Goal: Task Accomplishment & Management: Manage account settings

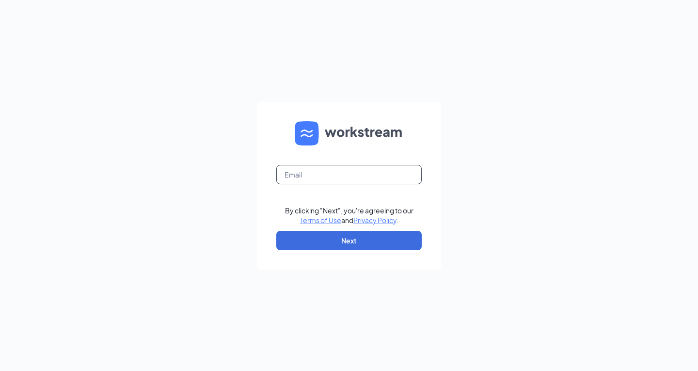
click at [333, 171] on input "text" at bounding box center [348, 174] width 145 height 19
type input "[EMAIL_ADDRESS][DOMAIN_NAME]"
click at [355, 252] on form "[EMAIL_ADDRESS][DOMAIN_NAME] By clicking "Next", you're agreeing to our Terms o…" at bounding box center [349, 186] width 184 height 168
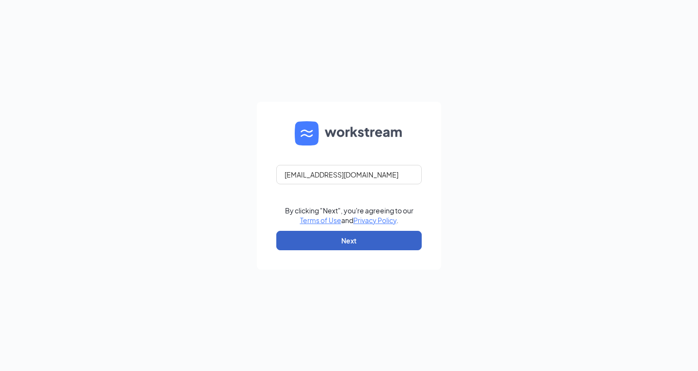
click at [354, 247] on button "Next" at bounding box center [348, 240] width 145 height 19
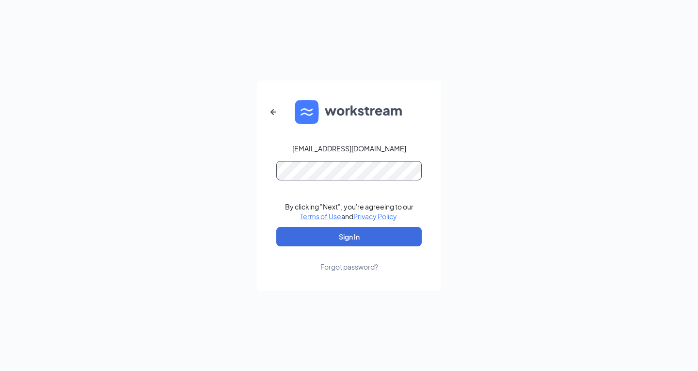
click at [276, 227] on button "Sign In" at bounding box center [348, 236] width 145 height 19
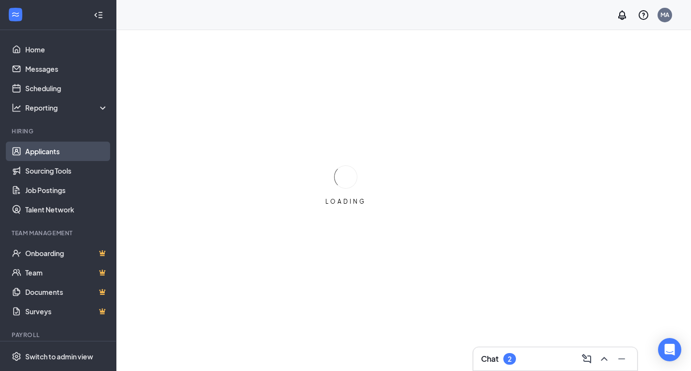
click at [25, 149] on link "Applicants" at bounding box center [66, 150] width 83 height 19
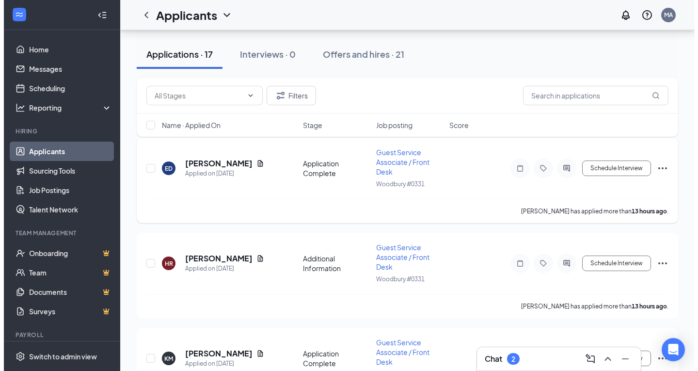
scroll to position [97, 0]
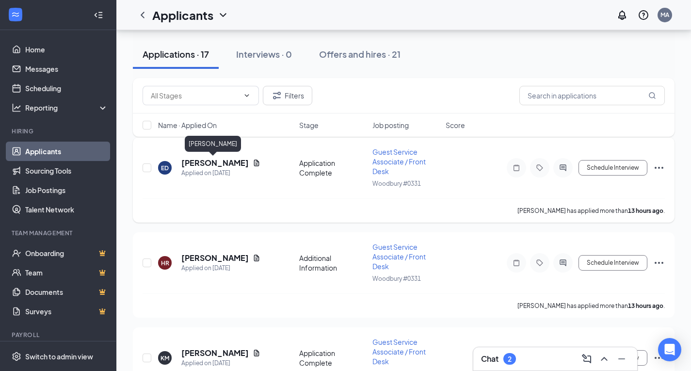
click at [208, 158] on h5 "[PERSON_NAME]" at bounding box center [214, 162] width 67 height 11
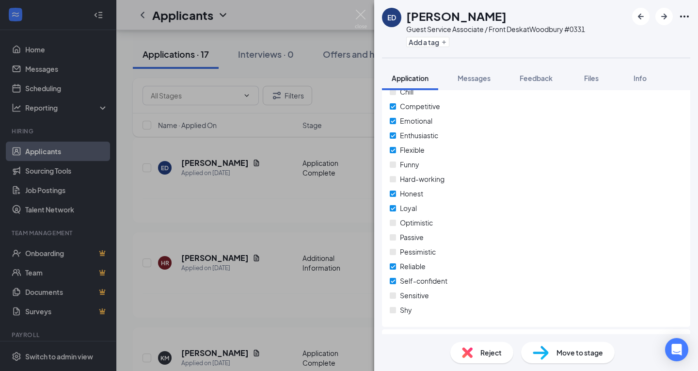
scroll to position [808, 0]
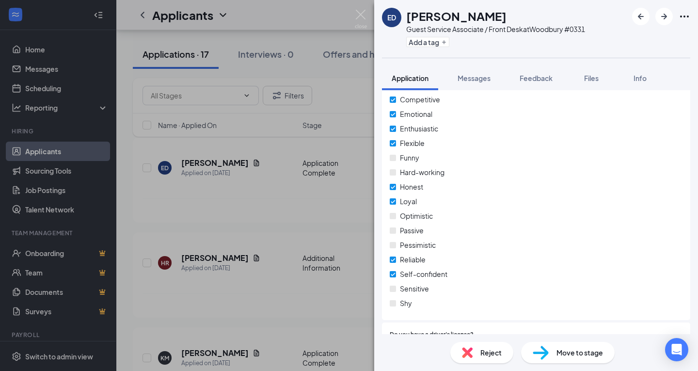
click at [529, 75] on span "Feedback" at bounding box center [535, 78] width 33 height 9
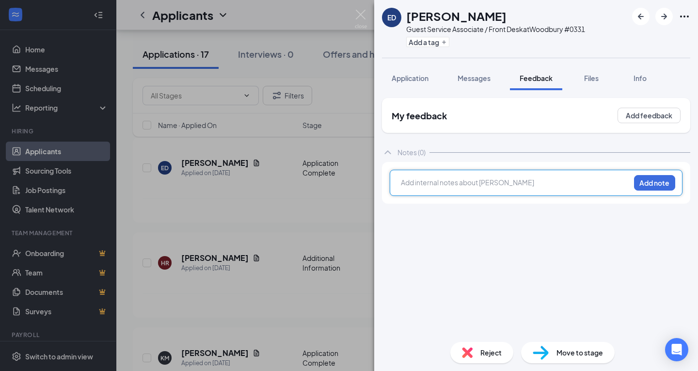
drag, startPoint x: 459, startPoint y: 188, endPoint x: 445, endPoint y: 177, distance: 17.4
click at [459, 187] on div at bounding box center [515, 183] width 228 height 13
click at [644, 194] on div "only wants Mon-Fri.. No DL [DATE] -MA Add note" at bounding box center [536, 183] width 293 height 26
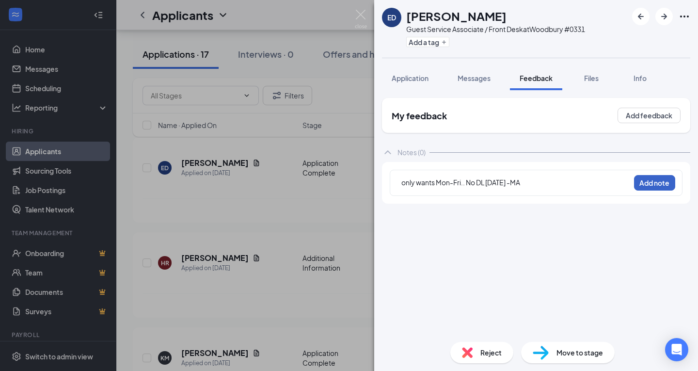
click at [645, 189] on button "Add note" at bounding box center [654, 183] width 41 height 16
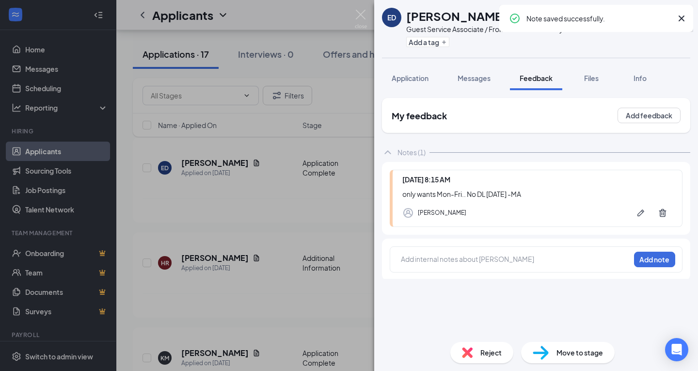
click at [463, 360] on div "Reject" at bounding box center [481, 352] width 63 height 21
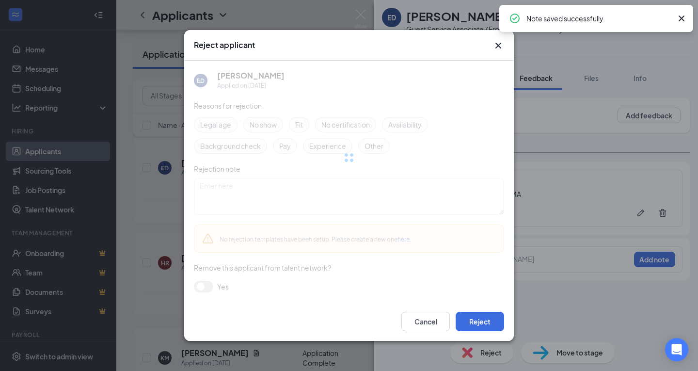
click at [462, 360] on div "Reject applicant ED [PERSON_NAME] Applied on [DATE] Reasons for rejection Legal…" at bounding box center [349, 185] width 698 height 371
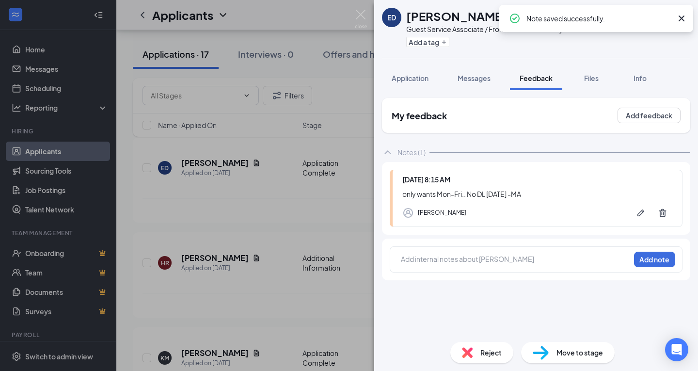
click at [467, 346] on div "Reject" at bounding box center [481, 352] width 63 height 21
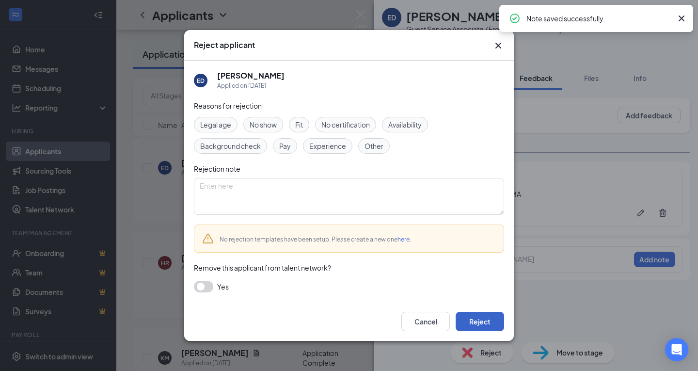
click at [476, 320] on button "Reject" at bounding box center [480, 321] width 48 height 19
click at [366, 16] on img at bounding box center [361, 19] width 12 height 19
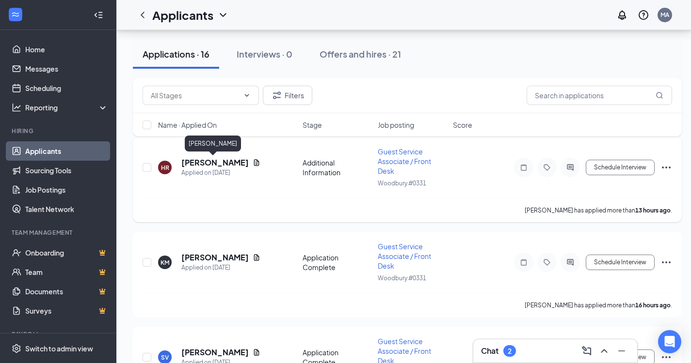
click at [217, 164] on h5 "[PERSON_NAME]" at bounding box center [214, 162] width 67 height 11
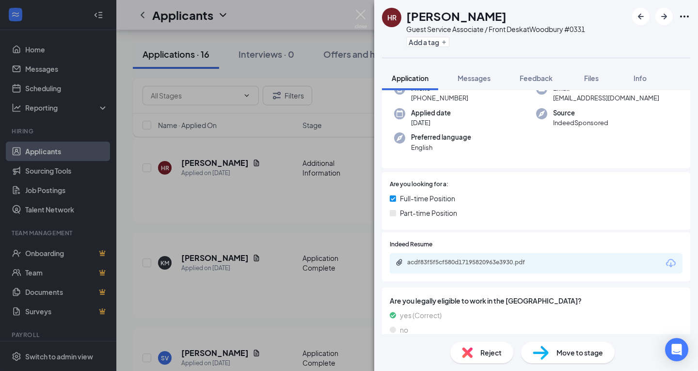
scroll to position [95, 0]
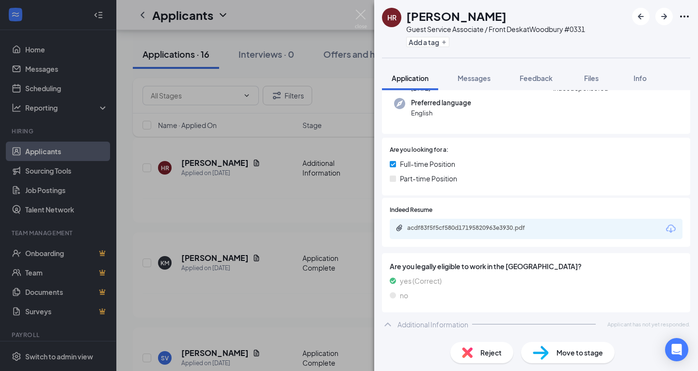
click at [476, 232] on div "acdf83f5f5cf580d17195820963e3930.pdf" at bounding box center [475, 228] width 136 height 8
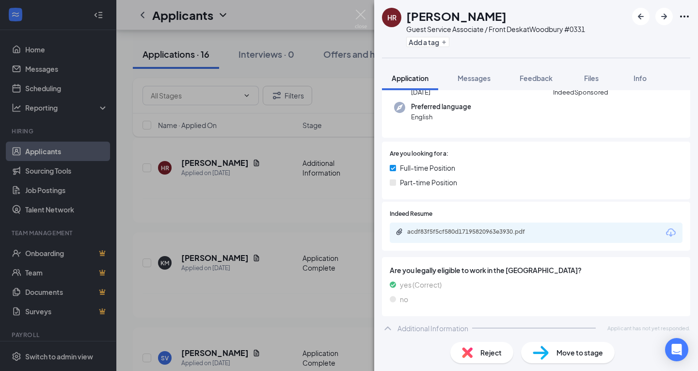
click at [507, 226] on div "acdf83f5f5cf580d17195820963e3930.pdf" at bounding box center [536, 232] width 293 height 20
click at [507, 230] on div "acdf83f5f5cf580d17195820963e3930.pdf" at bounding box center [475, 232] width 136 height 8
click at [322, 52] on div "HR [PERSON_NAME] Guest Service Associate / Front Desk at [GEOGRAPHIC_DATA] #033…" at bounding box center [349, 185] width 698 height 371
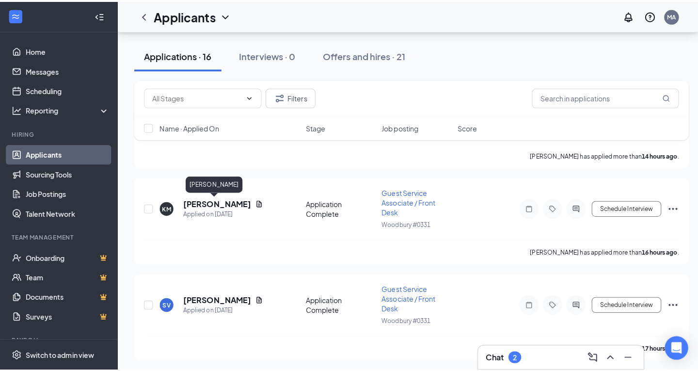
scroll to position [145, 0]
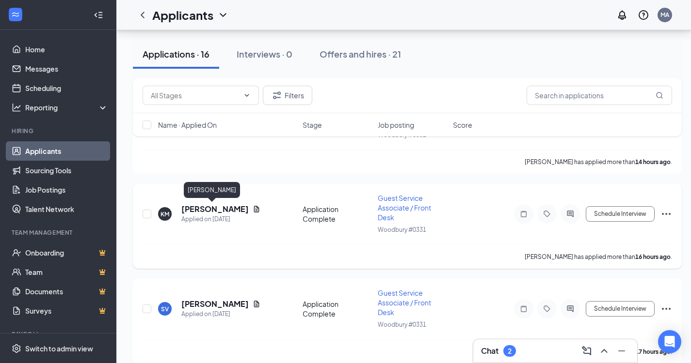
click at [203, 205] on h5 "[PERSON_NAME]" at bounding box center [214, 209] width 67 height 11
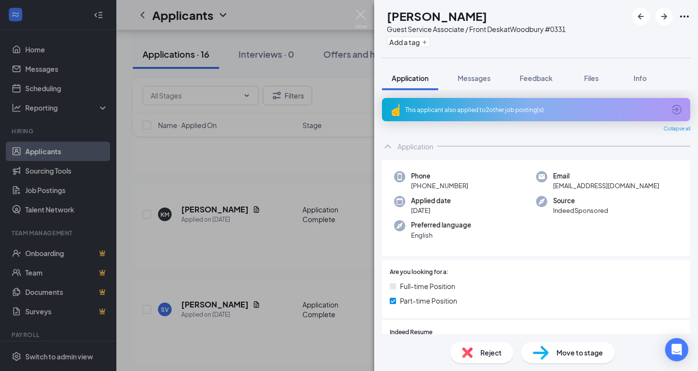
click at [472, 114] on div "This applicant also applied to 2 other job posting(s)" at bounding box center [536, 109] width 308 height 23
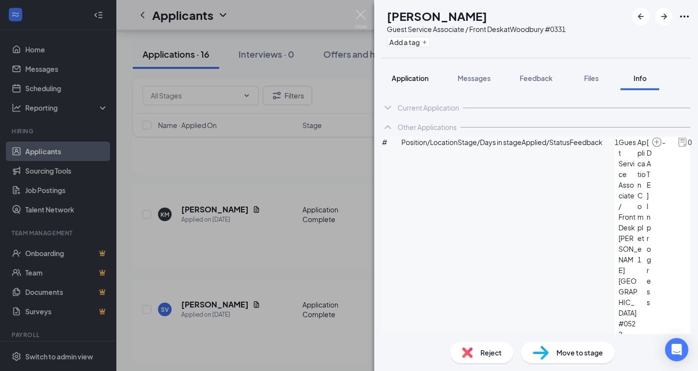
click at [412, 76] on span "Application" at bounding box center [410, 78] width 37 height 9
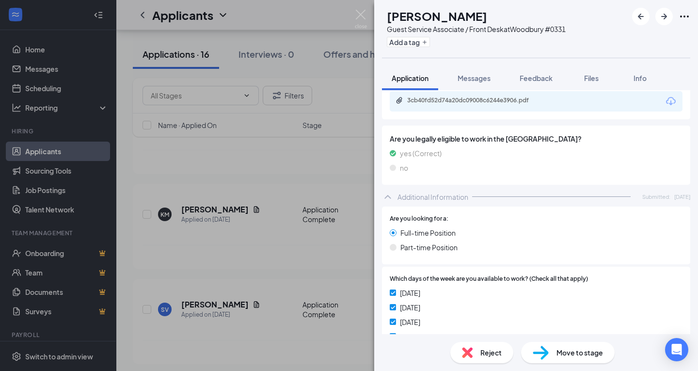
scroll to position [178, 0]
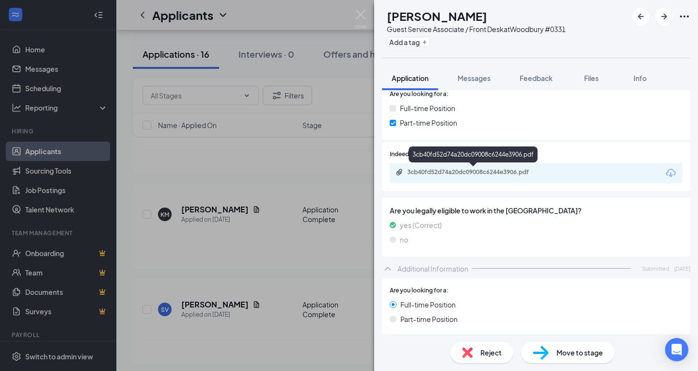
click at [498, 164] on div "3cb40fd52d74a20dc09008c6244e3906.pdf" at bounding box center [473, 156] width 129 height 20
click at [496, 169] on div "3cb40fd52d74a20dc09008c6244e3906.pdf" at bounding box center [475, 172] width 136 height 8
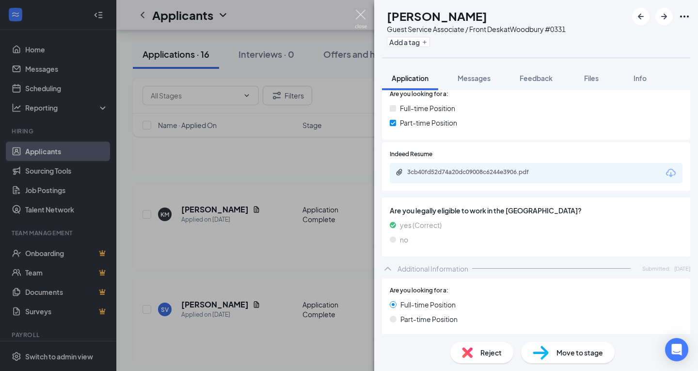
click at [359, 15] on img at bounding box center [361, 19] width 12 height 19
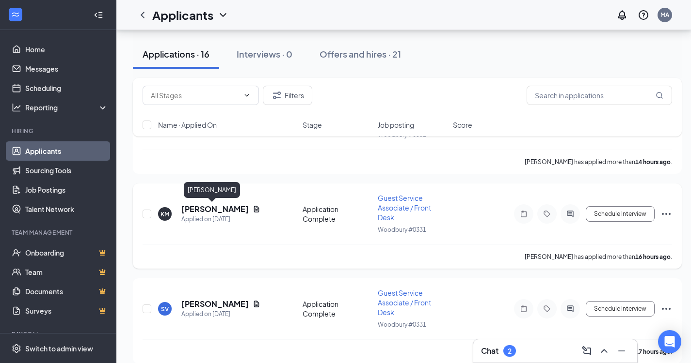
click at [187, 214] on h5 "[PERSON_NAME]" at bounding box center [214, 209] width 67 height 11
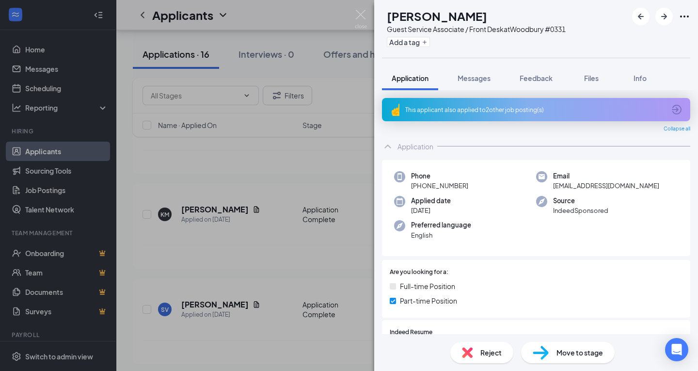
drag, startPoint x: 195, startPoint y: 205, endPoint x: 463, endPoint y: 123, distance: 280.8
click at [196, 205] on div "KM [PERSON_NAME] Guest Service Associate / Front Desk at [GEOGRAPHIC_DATA] #033…" at bounding box center [349, 185] width 698 height 371
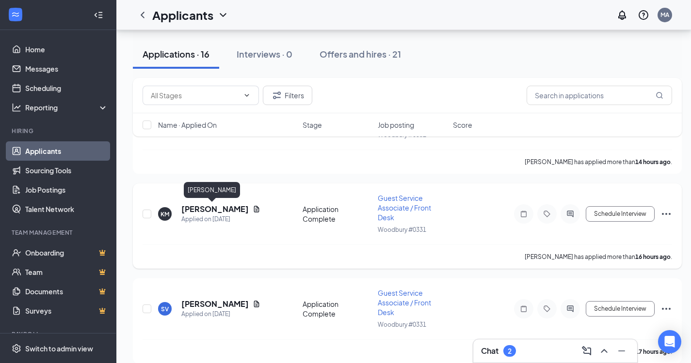
click at [199, 204] on h5 "[PERSON_NAME]" at bounding box center [214, 209] width 67 height 11
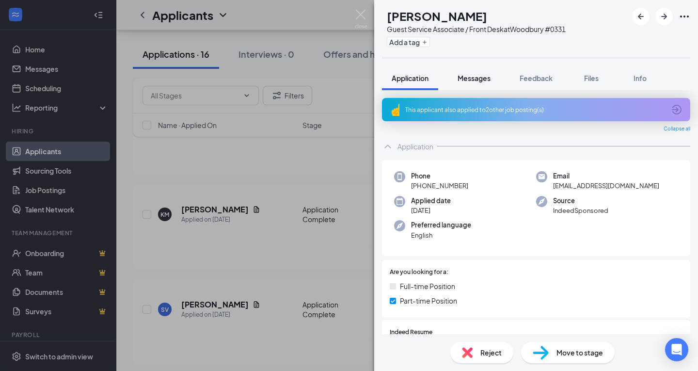
click at [468, 81] on span "Messages" at bounding box center [473, 78] width 33 height 9
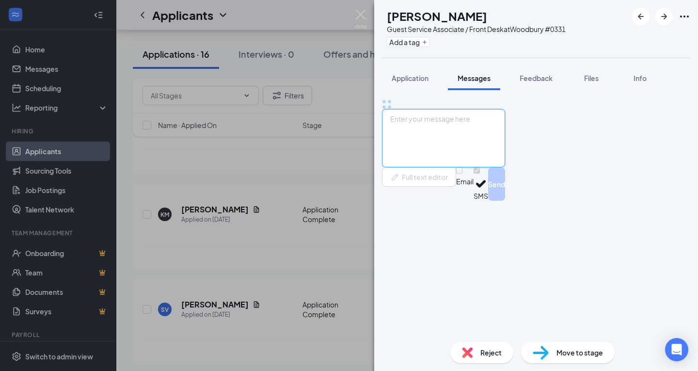
click at [441, 167] on textarea at bounding box center [443, 138] width 123 height 58
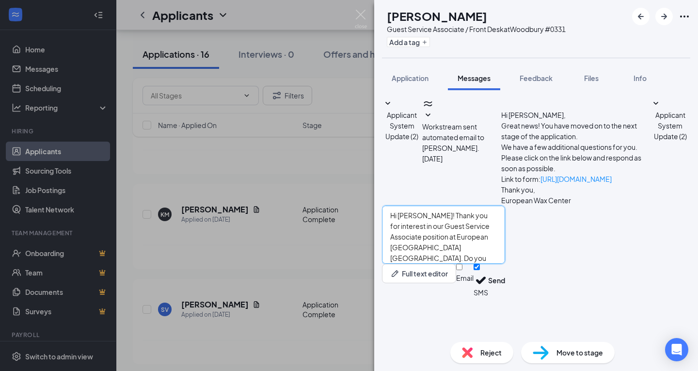
click at [505, 264] on textarea "Hi [PERSON_NAME]! Thank you for interest in our Guest Service Associate positio…" at bounding box center [443, 234] width 123 height 58
click at [436, 264] on textarea "Hi [PERSON_NAME]! Thank you for interest in our Guest Service Associate positio…" at bounding box center [443, 234] width 123 height 58
type textarea "Hi [PERSON_NAME]! Thank you for interest in our Guest Service Associate positio…"
click at [505, 297] on button "Send" at bounding box center [496, 280] width 17 height 33
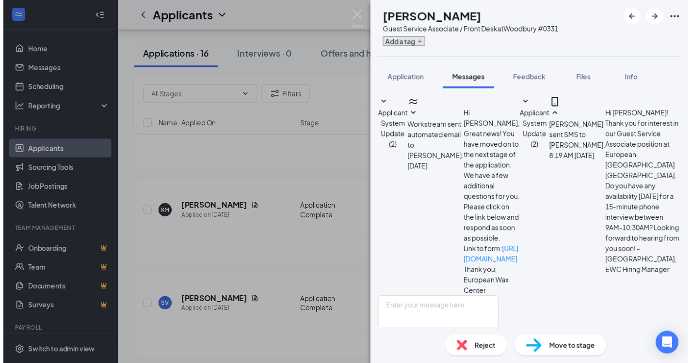
scroll to position [70, 0]
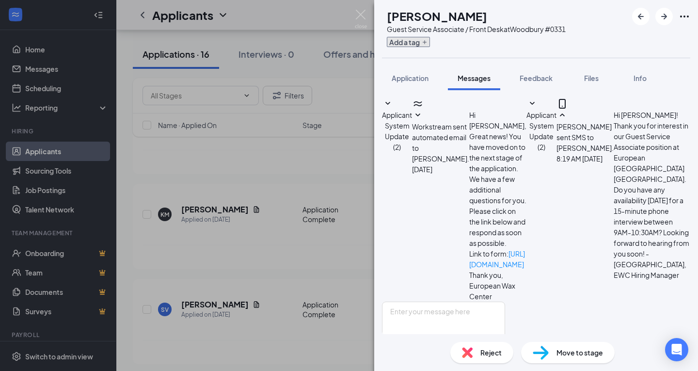
click at [430, 44] on button "Add a tag" at bounding box center [408, 42] width 43 height 10
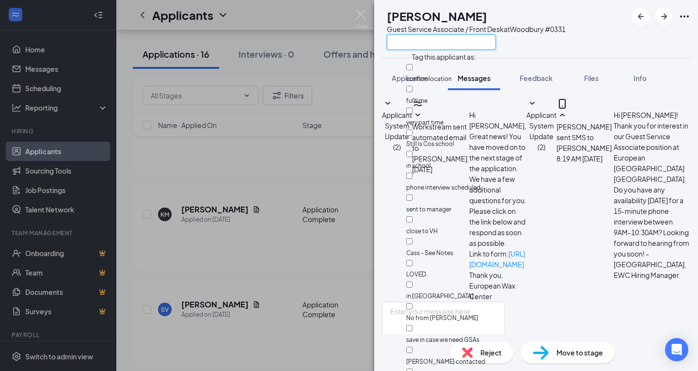
click at [428, 42] on input "text" at bounding box center [441, 42] width 109 height 16
click at [428, 42] on input "m" at bounding box center [441, 42] width 109 height 16
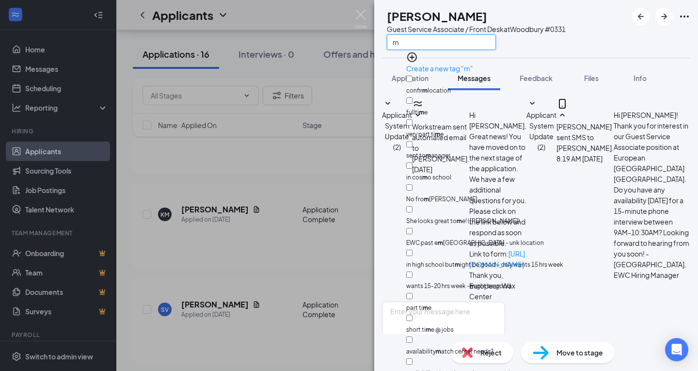
click at [432, 39] on input "m" at bounding box center [441, 42] width 109 height 16
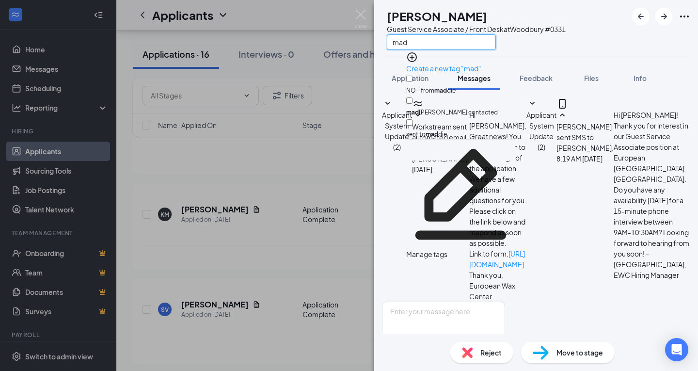
type input "mad"
click at [409, 95] on div "mad [PERSON_NAME] contacted" at bounding box center [460, 106] width 109 height 22
checkbox input "true"
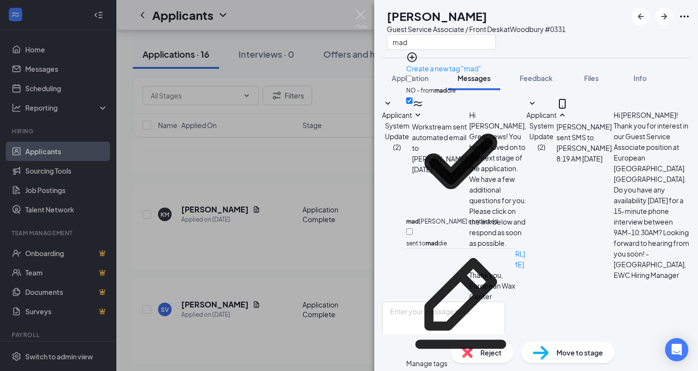
click at [582, 59] on div "KM [PERSON_NAME] Guest Service Associate / Front Desk at [GEOGRAPHIC_DATA] #033…" at bounding box center [536, 185] width 324 height 371
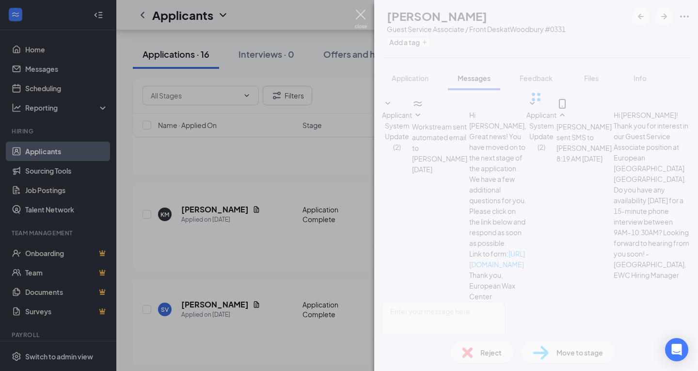
click at [358, 8] on div "KM [PERSON_NAME] Guest Service Associate / Front Desk at [GEOGRAPHIC_DATA] #033…" at bounding box center [349, 185] width 698 height 371
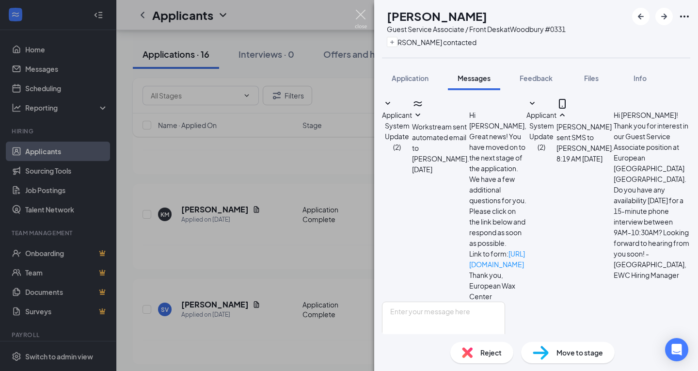
click at [358, 13] on div "Applicants MA" at bounding box center [406, 15] width 581 height 30
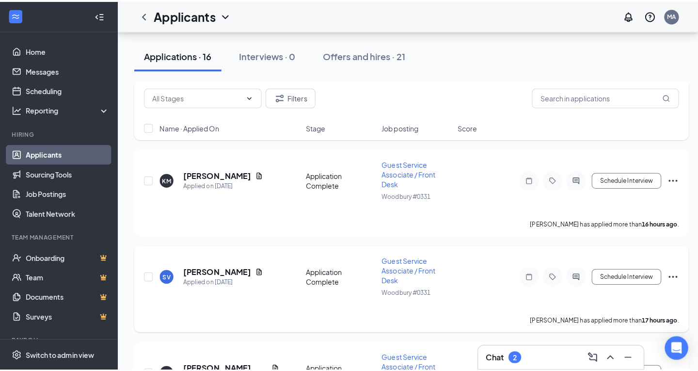
scroll to position [242, 0]
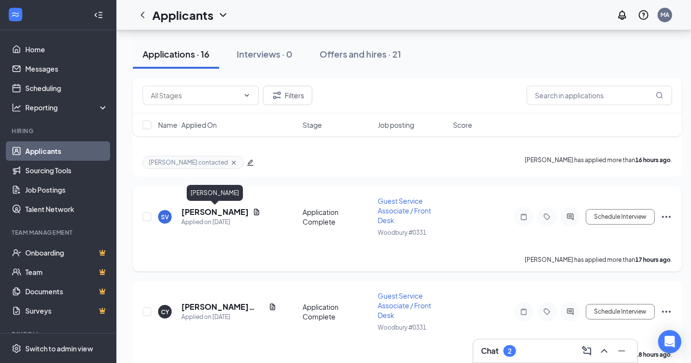
click at [237, 214] on h5 "[PERSON_NAME]" at bounding box center [214, 212] width 67 height 11
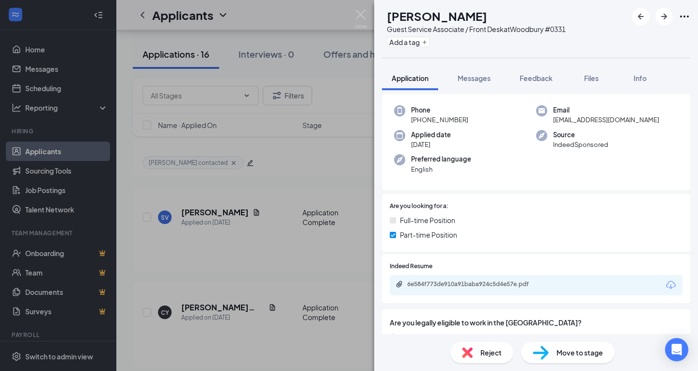
scroll to position [97, 0]
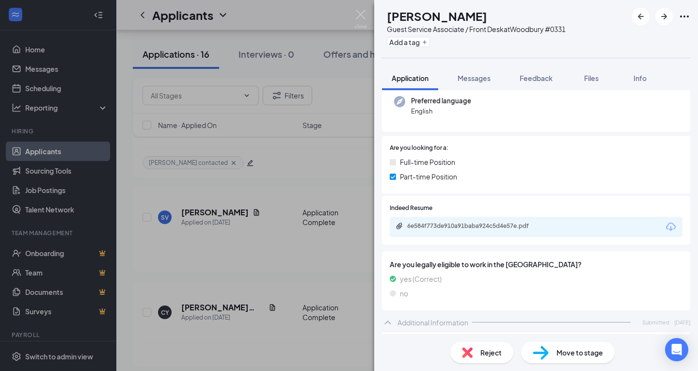
click at [448, 217] on div "6e584f773de910a91baba924c5d4e57e.pdf" at bounding box center [536, 227] width 293 height 20
click at [449, 223] on div "6e584f773de910a91baba924c5d4e57e.pdf" at bounding box center [475, 226] width 136 height 8
click at [532, 64] on div "[PERSON_NAME] Vodis Guest Service Associate / Front Desk at [GEOGRAPHIC_DATA] #…" at bounding box center [536, 185] width 324 height 371
click at [531, 74] on span "Feedback" at bounding box center [535, 78] width 33 height 9
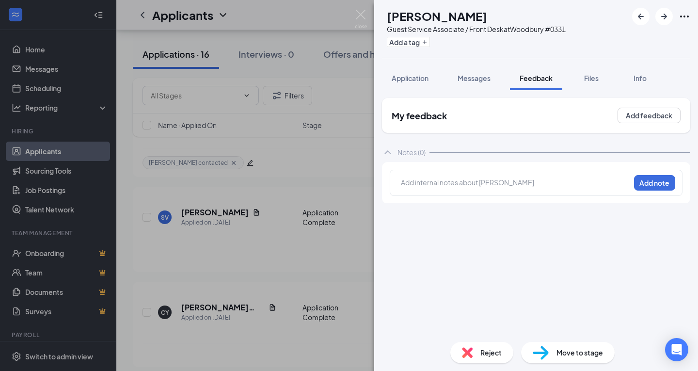
click at [431, 184] on div at bounding box center [515, 182] width 228 height 10
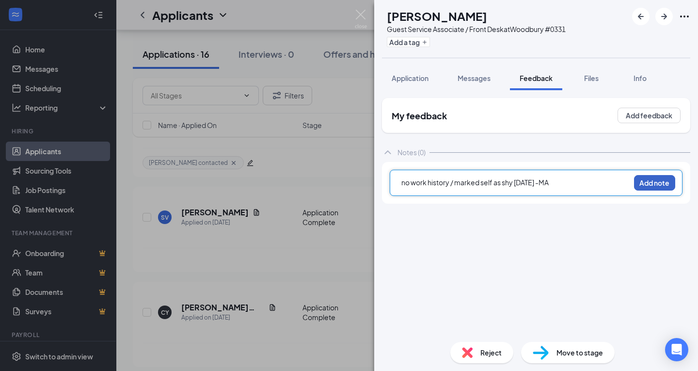
click at [653, 185] on button "Add note" at bounding box center [654, 183] width 41 height 16
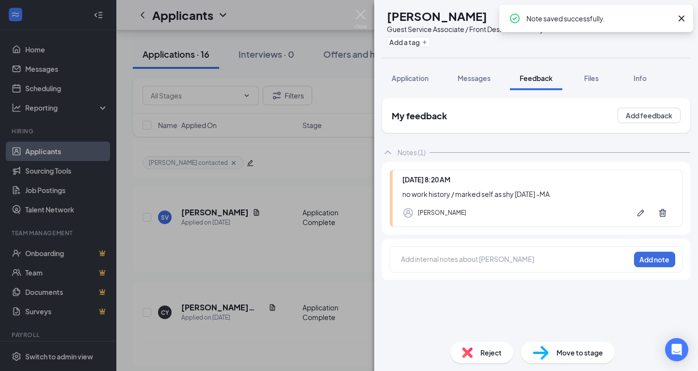
click at [475, 350] on div "Reject" at bounding box center [481, 352] width 63 height 21
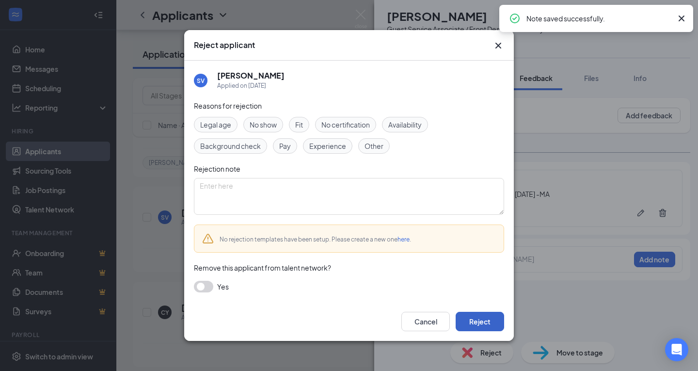
click at [479, 316] on button "Reject" at bounding box center [480, 321] width 48 height 19
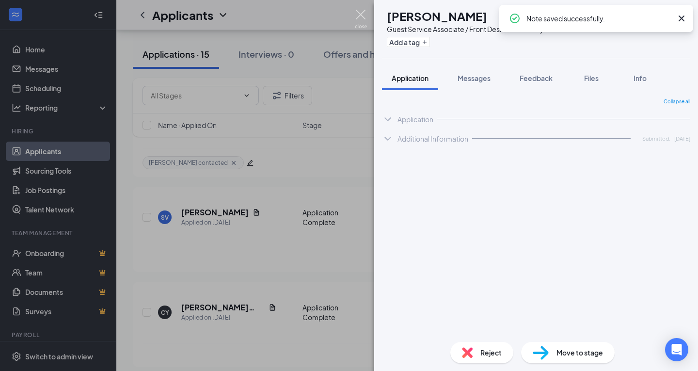
click at [364, 15] on img at bounding box center [361, 19] width 12 height 19
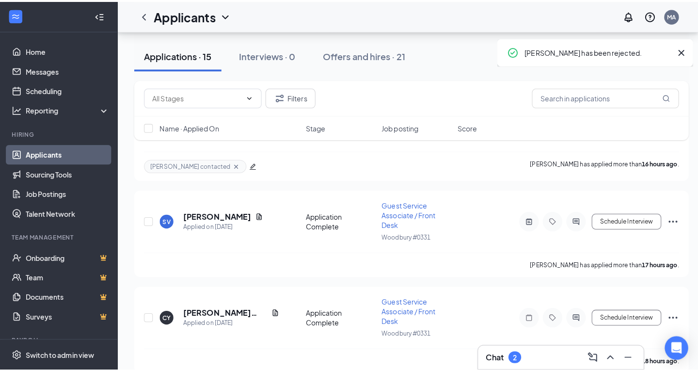
scroll to position [339, 0]
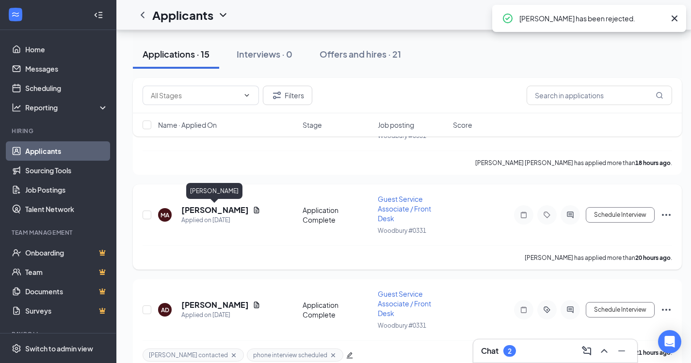
click at [215, 210] on h5 "[PERSON_NAME]" at bounding box center [214, 210] width 67 height 11
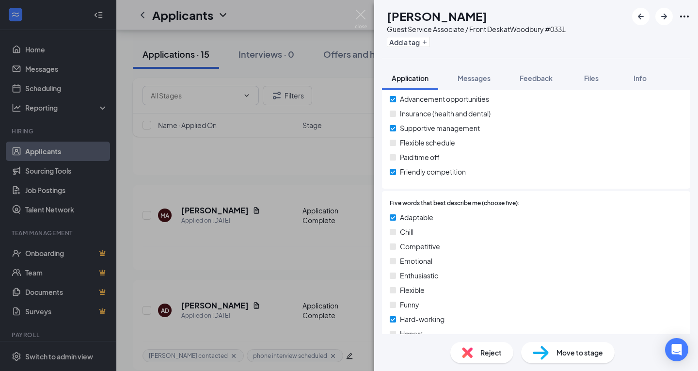
scroll to position [829, 0]
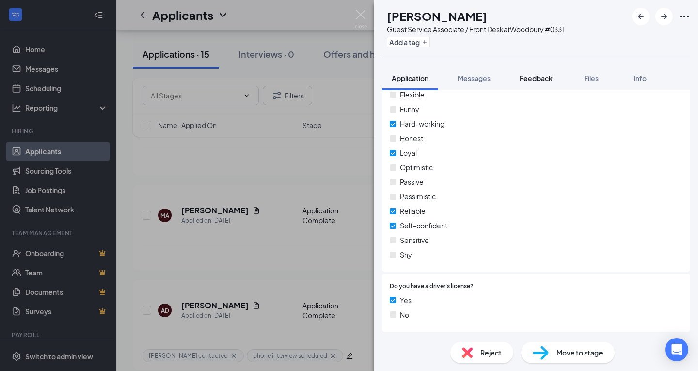
click at [522, 78] on span "Feedback" at bounding box center [535, 78] width 33 height 9
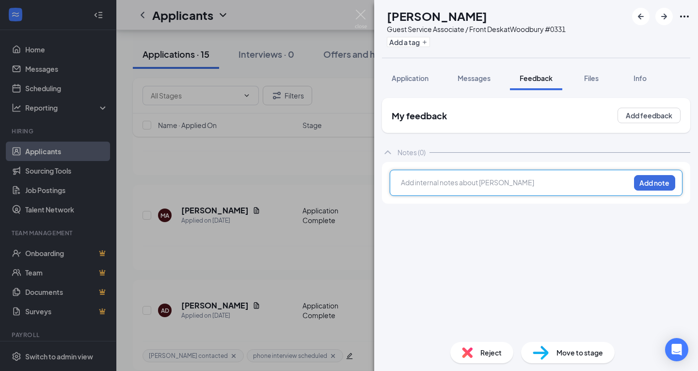
click at [493, 178] on div at bounding box center [515, 182] width 228 height 10
click at [664, 184] on button "Add note" at bounding box center [654, 183] width 41 height 16
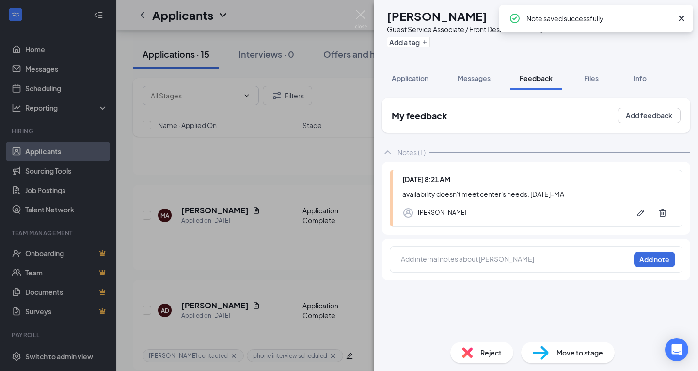
click at [479, 353] on div "Reject" at bounding box center [481, 352] width 63 height 21
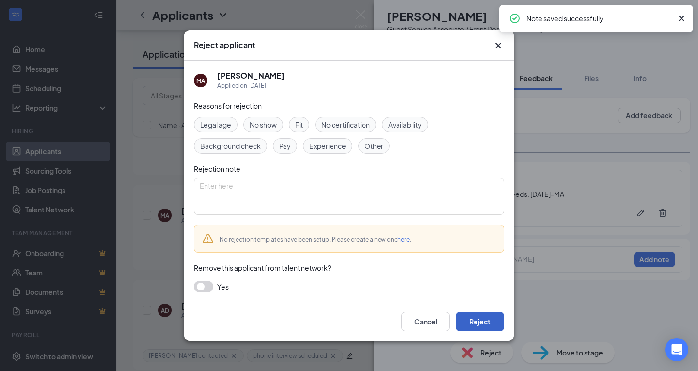
click at [487, 319] on button "Reject" at bounding box center [480, 321] width 48 height 19
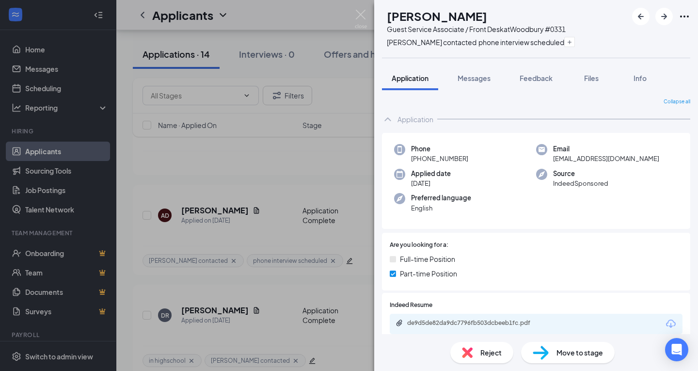
click at [329, 152] on div "AD [PERSON_NAME] Guest Service Associate / Front Desk at [GEOGRAPHIC_DATA] #033…" at bounding box center [349, 185] width 698 height 371
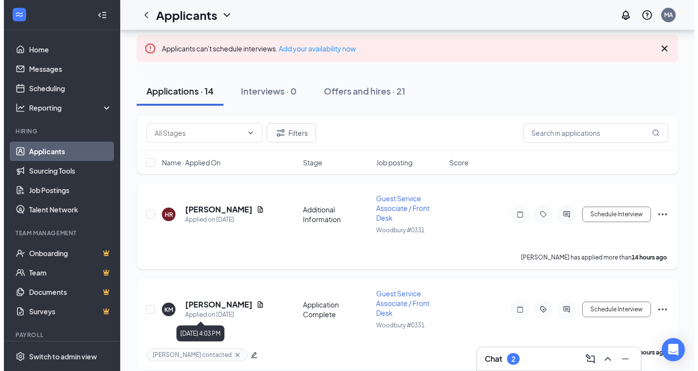
scroll to position [48, 0]
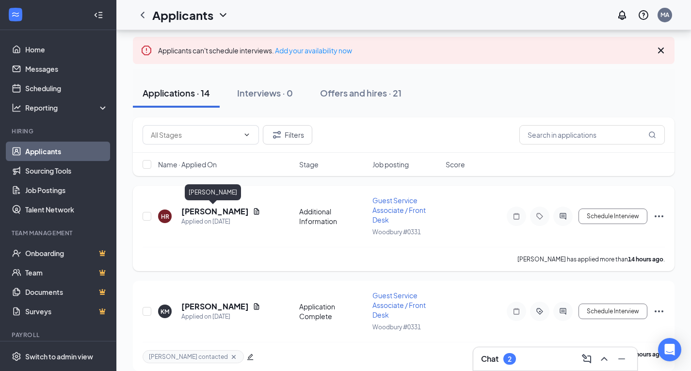
click at [223, 211] on h5 "[PERSON_NAME]" at bounding box center [214, 211] width 67 height 11
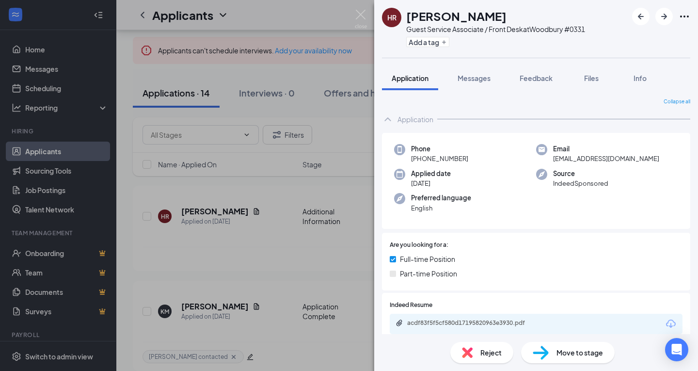
scroll to position [95, 0]
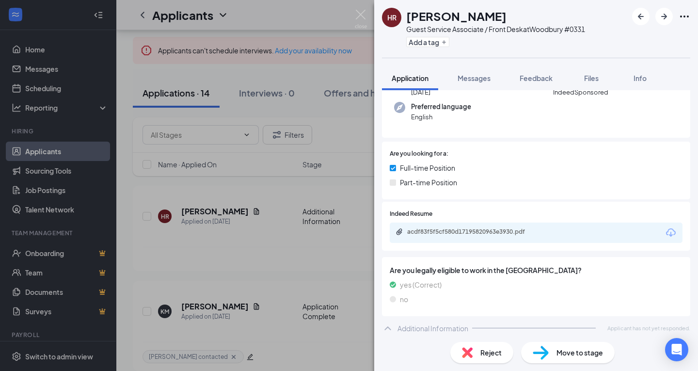
click at [482, 223] on div "acdf83f5f5cf580d17195820963e3930.pdf" at bounding box center [536, 232] width 293 height 20
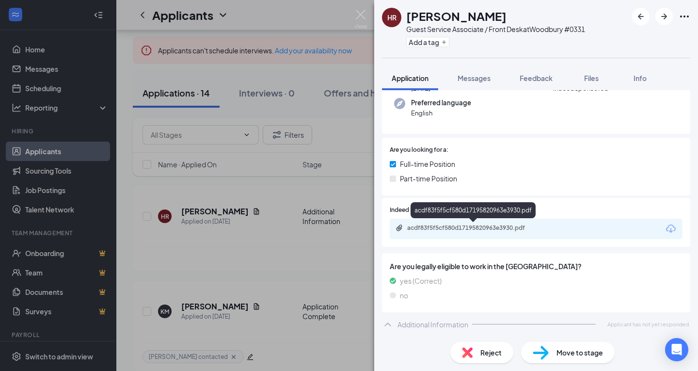
click at [474, 229] on div "acdf83f5f5cf580d17195820963e3930.pdf" at bounding box center [475, 228] width 136 height 8
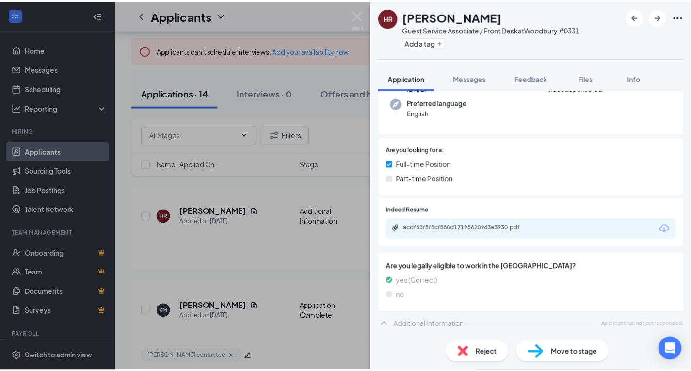
scroll to position [91, 0]
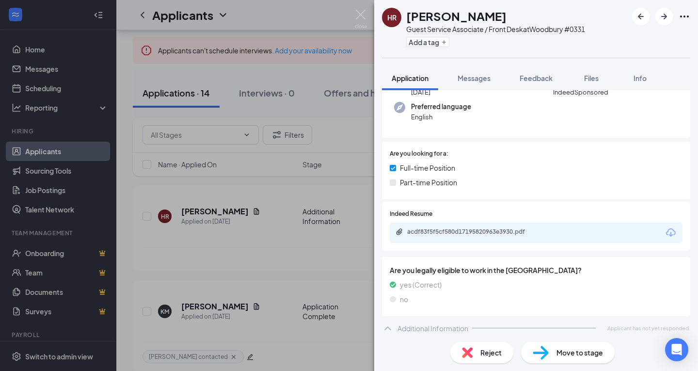
click at [339, 46] on div "HR [PERSON_NAME] Guest Service Associate / Front Desk at [GEOGRAPHIC_DATA] #033…" at bounding box center [349, 185] width 698 height 371
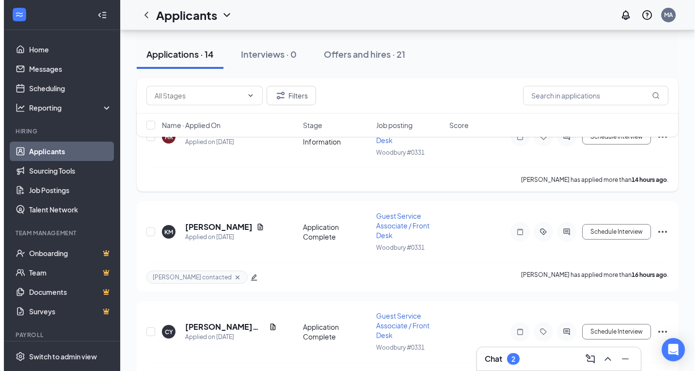
scroll to position [242, 0]
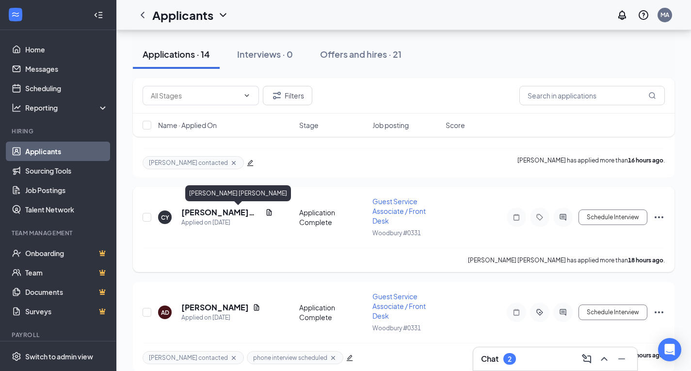
click at [219, 210] on h5 "[PERSON_NAME] [PERSON_NAME]" at bounding box center [221, 212] width 80 height 11
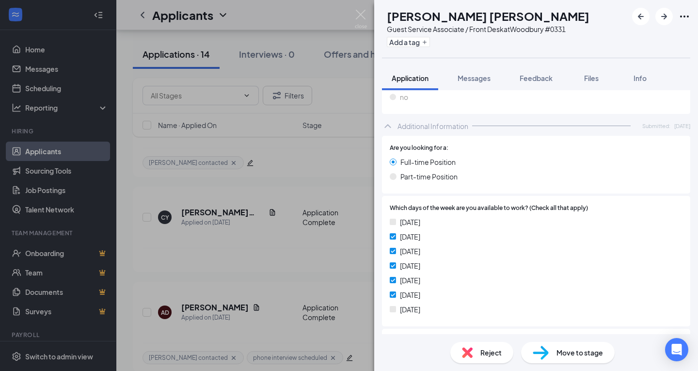
scroll to position [296, 0]
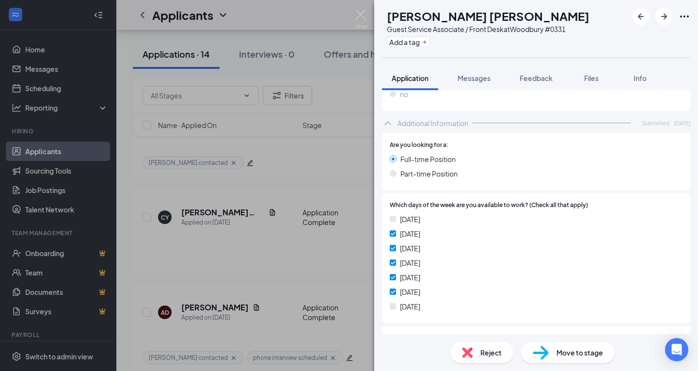
click at [541, 82] on div "Feedback" at bounding box center [535, 78] width 33 height 10
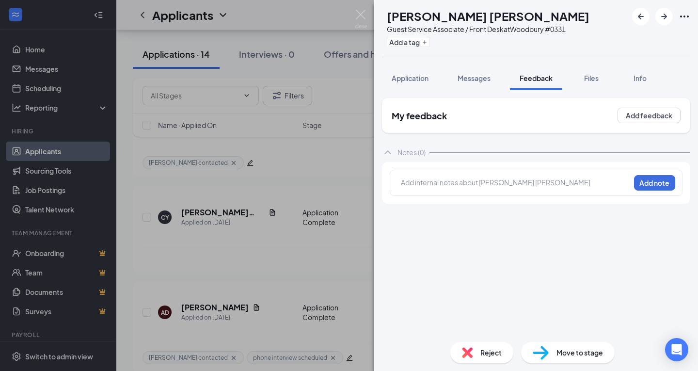
click at [429, 177] on div at bounding box center [515, 184] width 229 height 14
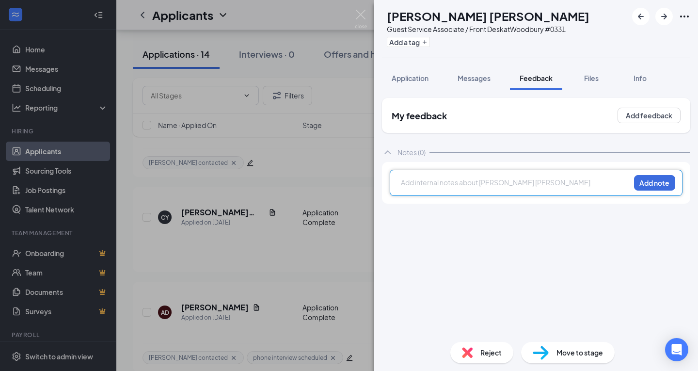
click at [419, 183] on div at bounding box center [515, 182] width 228 height 10
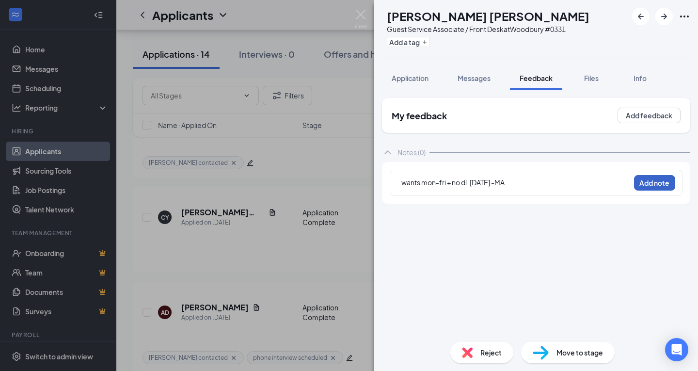
drag, startPoint x: 659, startPoint y: 178, endPoint x: 527, endPoint y: 242, distance: 146.5
click at [658, 177] on button "Add note" at bounding box center [654, 183] width 41 height 16
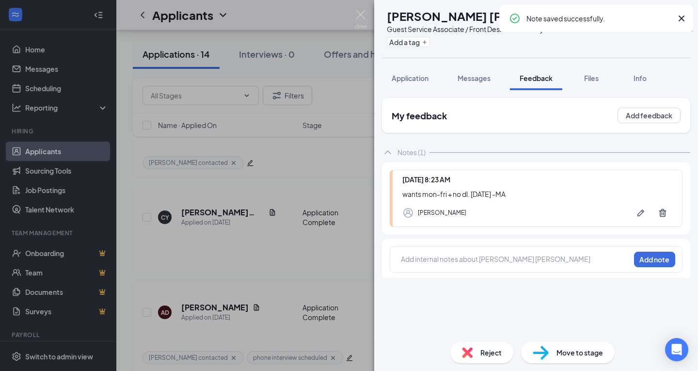
click at [493, 350] on span "Reject" at bounding box center [490, 352] width 21 height 11
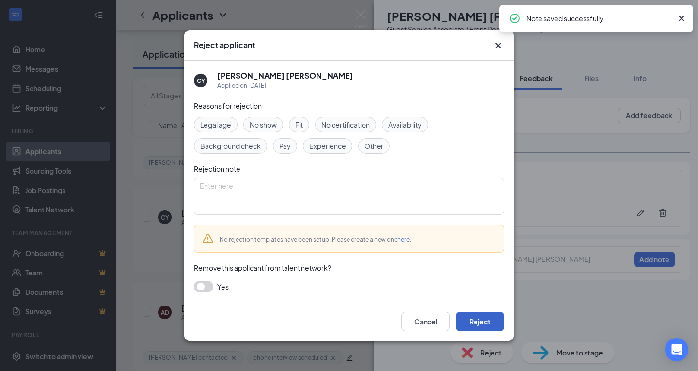
click at [471, 323] on button "Reject" at bounding box center [480, 321] width 48 height 19
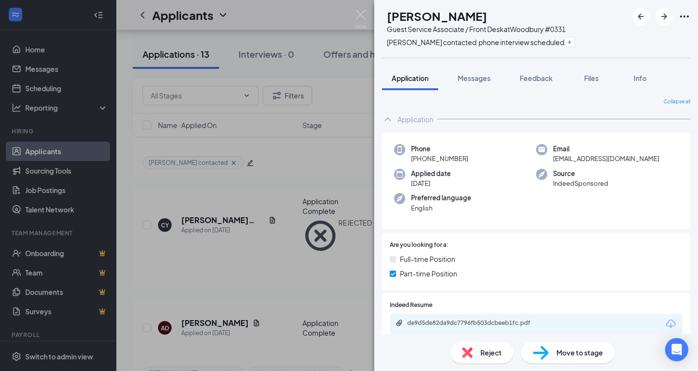
drag, startPoint x: 352, startPoint y: 17, endPoint x: 336, endPoint y: 131, distance: 115.0
click at [353, 21] on div "AD [PERSON_NAME] Guest Service Associate / Front Desk at [GEOGRAPHIC_DATA] #033…" at bounding box center [349, 185] width 698 height 371
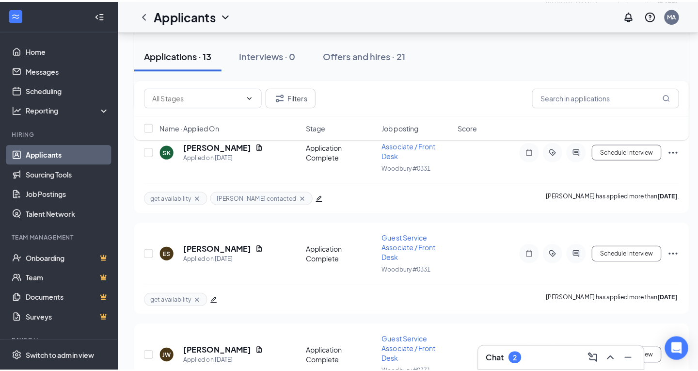
scroll to position [872, 0]
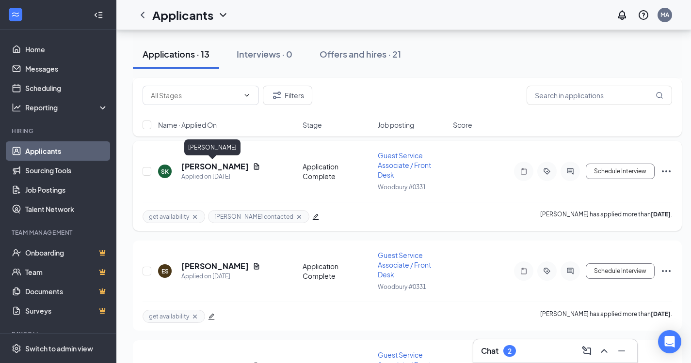
click at [207, 163] on h5 "[PERSON_NAME]" at bounding box center [214, 166] width 67 height 11
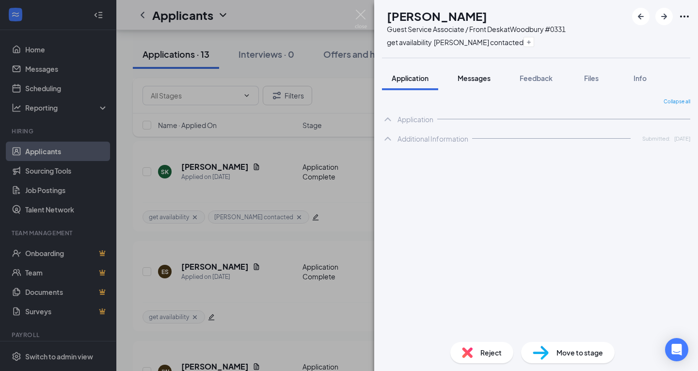
click at [474, 78] on span "Messages" at bounding box center [473, 78] width 33 height 9
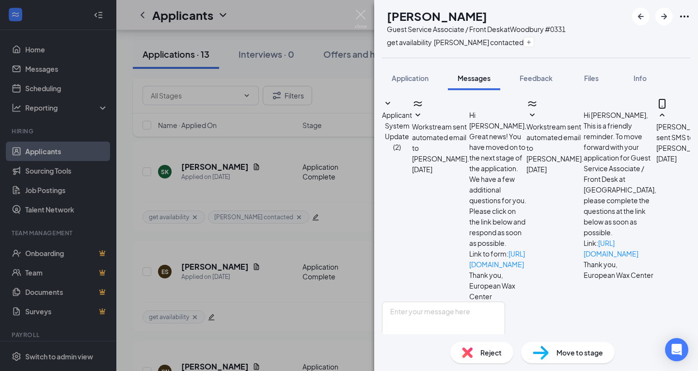
scroll to position [52, 0]
click at [527, 78] on span "Feedback" at bounding box center [535, 78] width 33 height 9
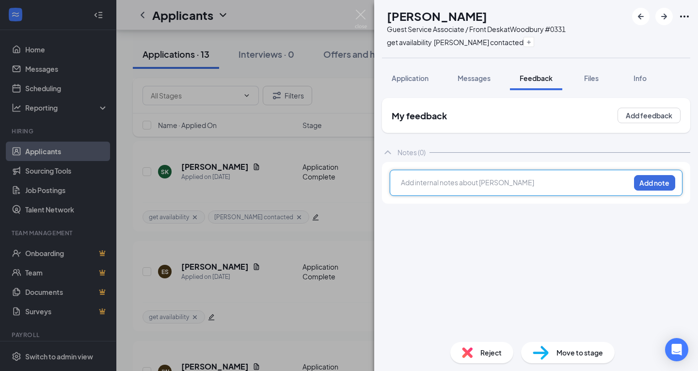
click at [473, 181] on div at bounding box center [515, 182] width 228 height 10
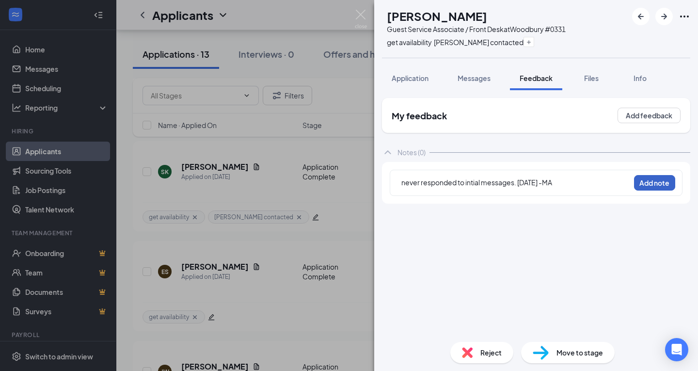
click at [651, 181] on button "Add note" at bounding box center [654, 183] width 41 height 16
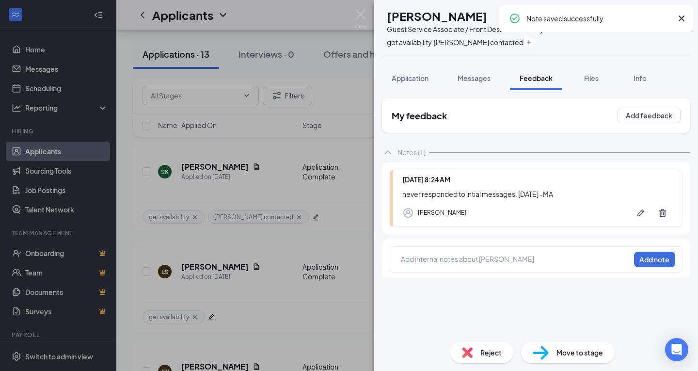
click at [476, 346] on div "Reject" at bounding box center [481, 352] width 63 height 21
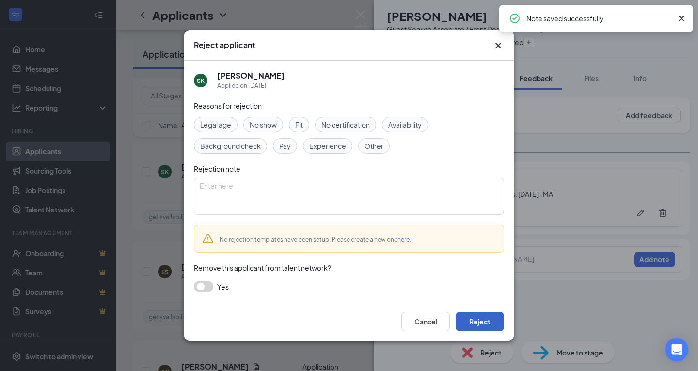
click at [474, 319] on button "Reject" at bounding box center [480, 321] width 48 height 19
click at [363, 11] on img at bounding box center [361, 19] width 12 height 19
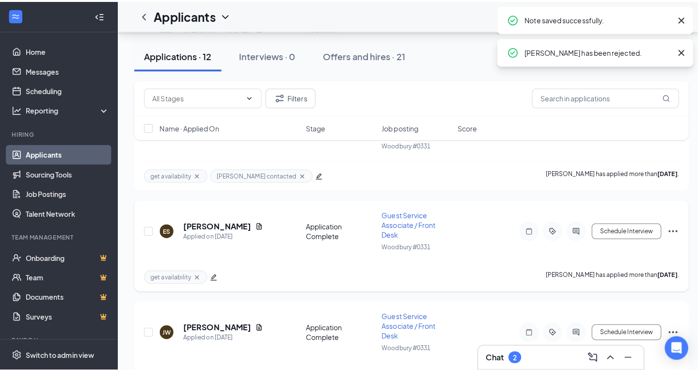
scroll to position [921, 0]
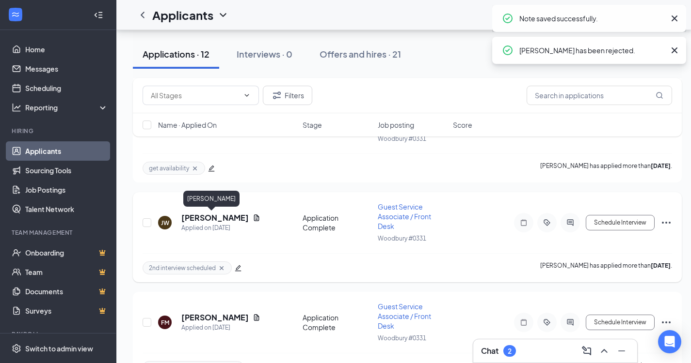
click at [214, 219] on h5 "[PERSON_NAME]" at bounding box center [214, 218] width 67 height 11
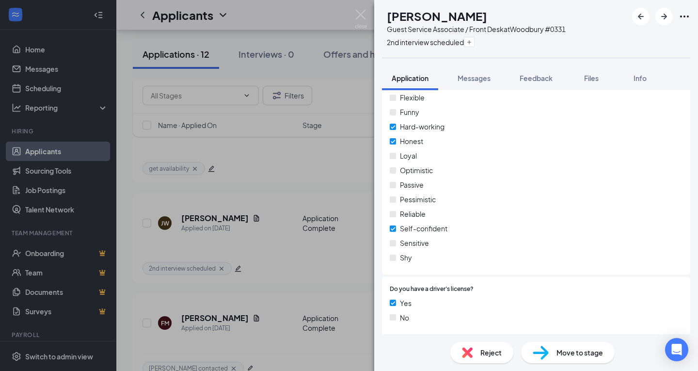
scroll to position [829, 0]
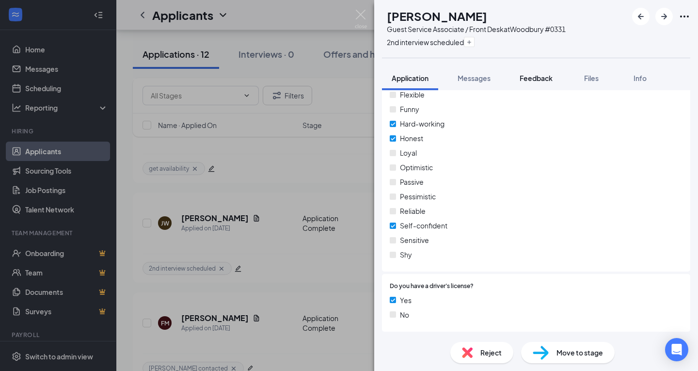
click at [541, 78] on span "Feedback" at bounding box center [535, 78] width 33 height 9
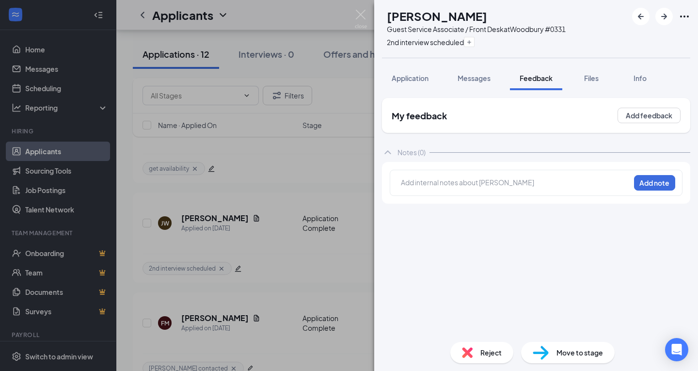
click at [451, 188] on div at bounding box center [515, 183] width 228 height 13
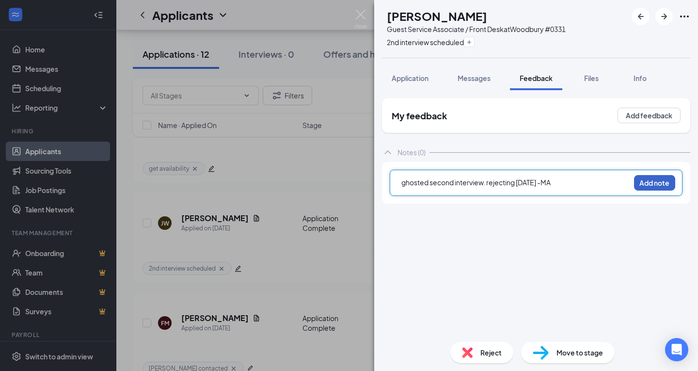
drag, startPoint x: 654, startPoint y: 183, endPoint x: 645, endPoint y: 185, distance: 8.5
click at [654, 182] on button "Add note" at bounding box center [654, 183] width 41 height 16
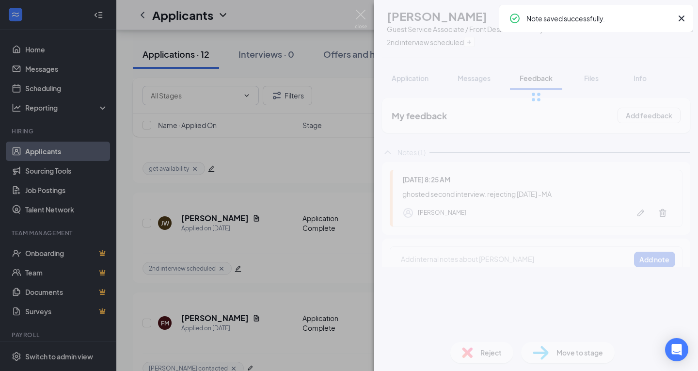
click at [466, 349] on img at bounding box center [467, 352] width 11 height 11
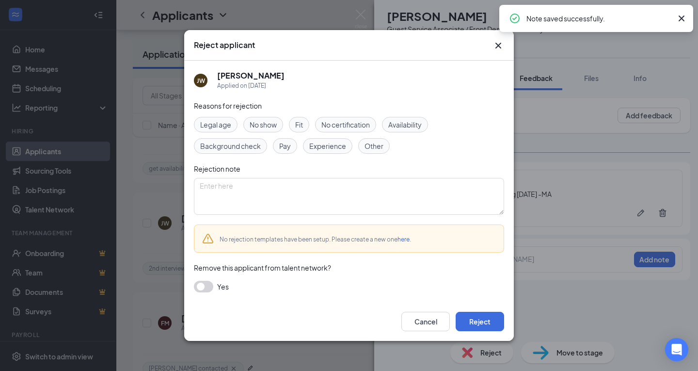
click at [469, 346] on div "Reject applicant [PERSON_NAME] [PERSON_NAME] Applied on [DATE] Reasons for reje…" at bounding box center [349, 185] width 698 height 371
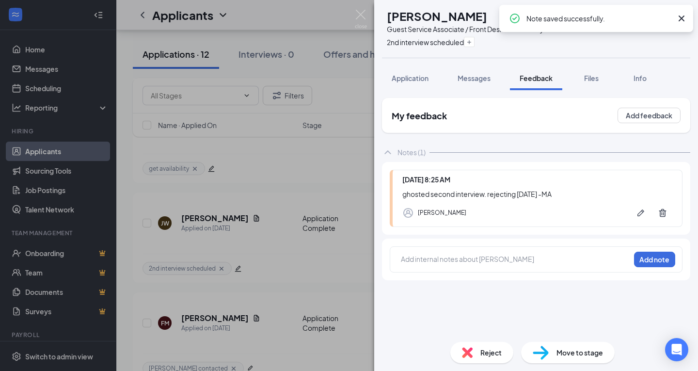
click at [478, 344] on div "Reject" at bounding box center [481, 352] width 63 height 21
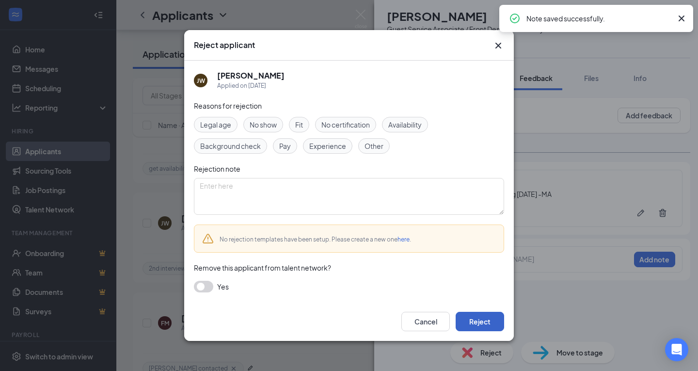
click at [478, 314] on button "Reject" at bounding box center [480, 321] width 48 height 19
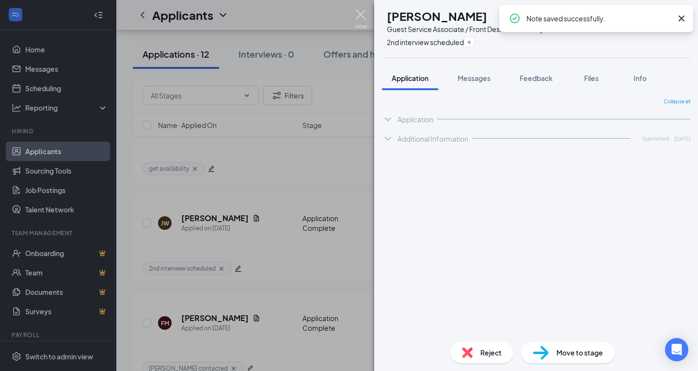
click at [356, 15] on img at bounding box center [361, 19] width 12 height 19
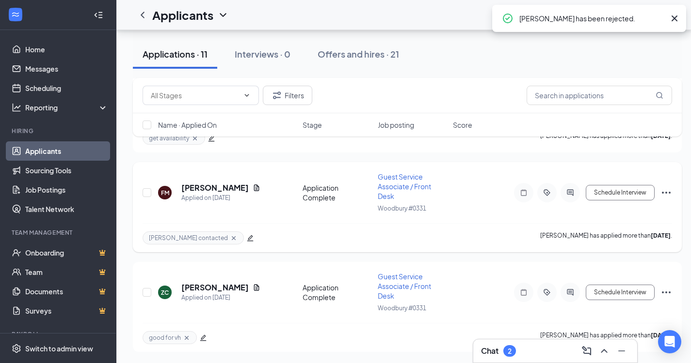
scroll to position [951, 0]
click at [213, 183] on h5 "[PERSON_NAME]" at bounding box center [214, 187] width 67 height 11
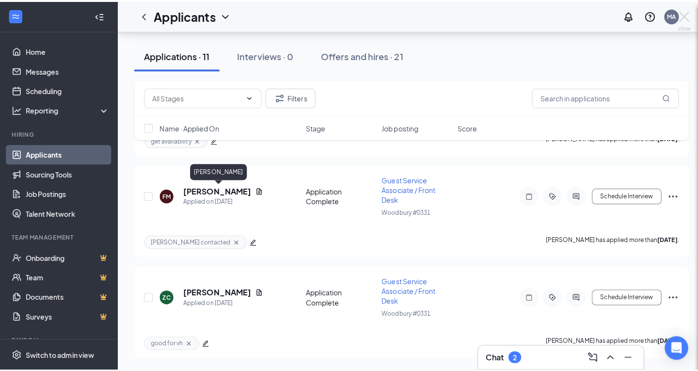
scroll to position [944, 0]
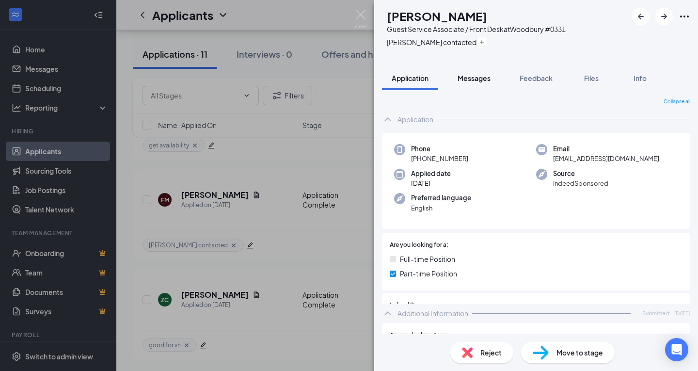
click at [466, 87] on button "Messages" at bounding box center [474, 78] width 52 height 24
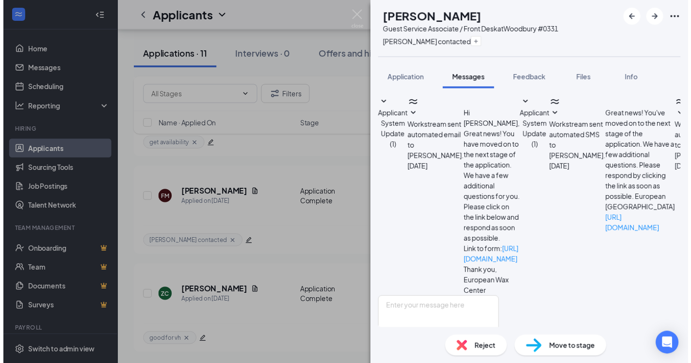
scroll to position [235, 0]
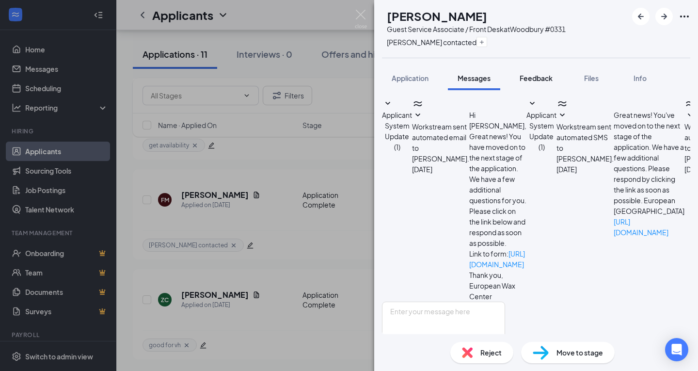
click at [562, 72] on button "Feedback" at bounding box center [536, 78] width 52 height 24
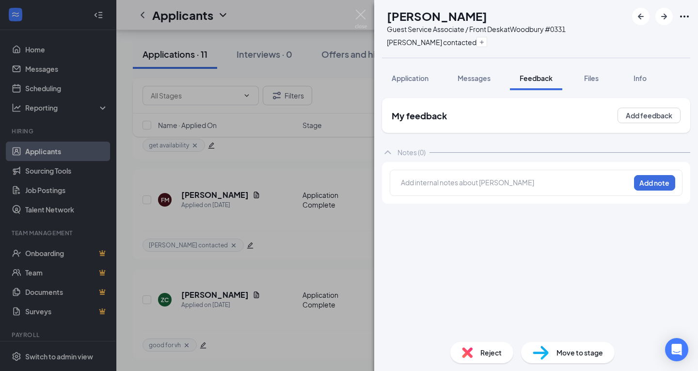
click at [491, 177] on div at bounding box center [515, 184] width 229 height 14
click at [487, 182] on div at bounding box center [515, 182] width 228 height 10
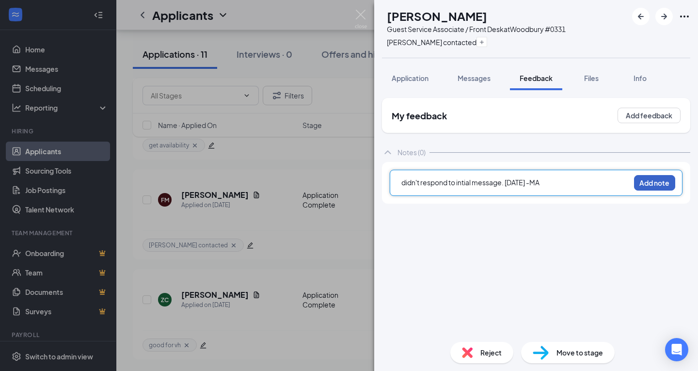
click at [639, 187] on button "Add note" at bounding box center [654, 183] width 41 height 16
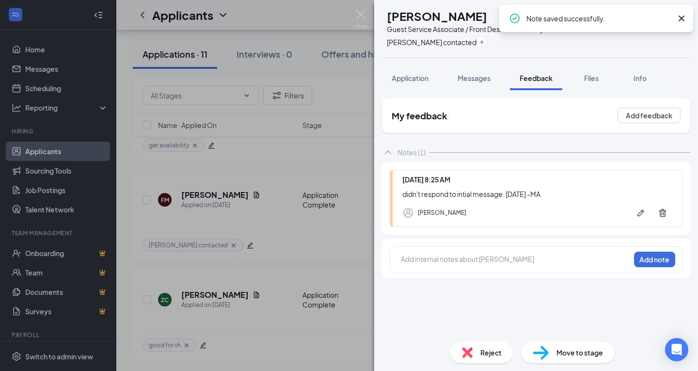
click at [478, 355] on div "FM [PERSON_NAME] Guest Service Associate / Front Desk at [GEOGRAPHIC_DATA] #033…" at bounding box center [536, 185] width 324 height 371
click at [478, 355] on div "Reject" at bounding box center [481, 352] width 63 height 21
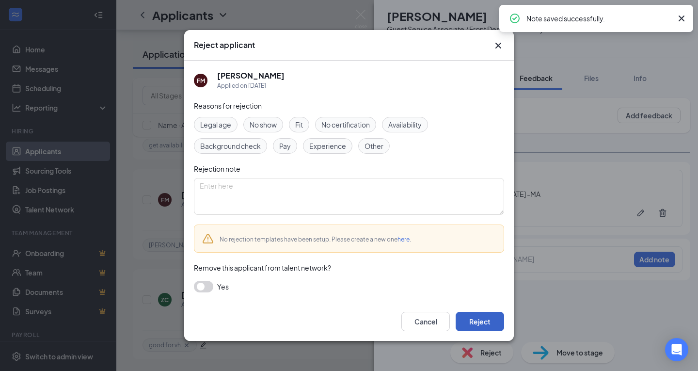
click at [477, 312] on button "Reject" at bounding box center [480, 321] width 48 height 19
click at [363, 16] on img at bounding box center [361, 19] width 12 height 19
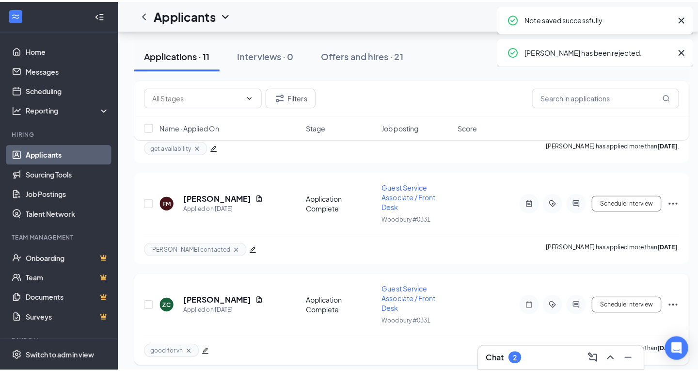
scroll to position [951, 0]
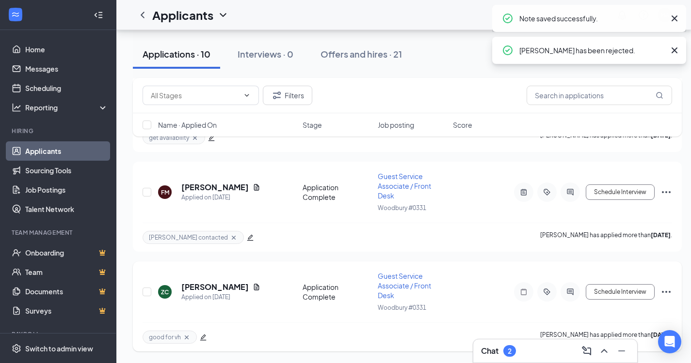
click at [193, 289] on h5 "[PERSON_NAME]" at bounding box center [214, 287] width 67 height 11
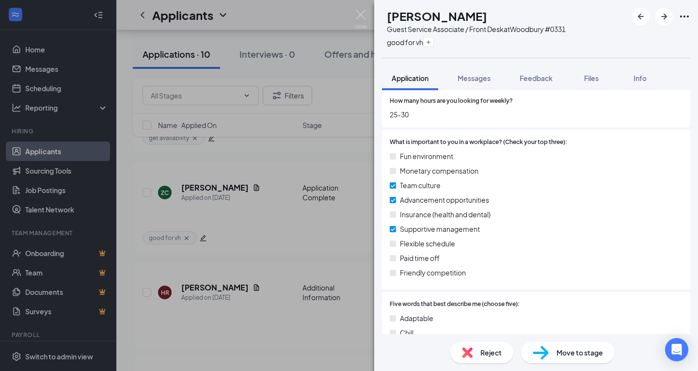
scroll to position [537, 0]
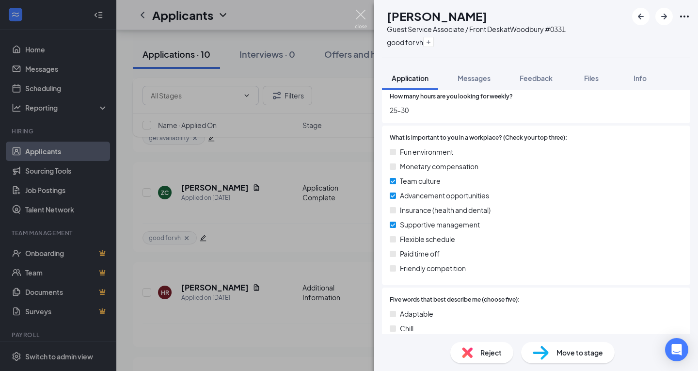
click at [358, 10] on img at bounding box center [361, 19] width 12 height 19
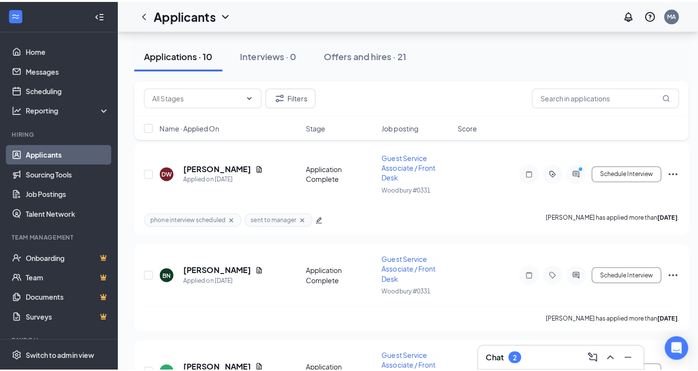
scroll to position [564, 0]
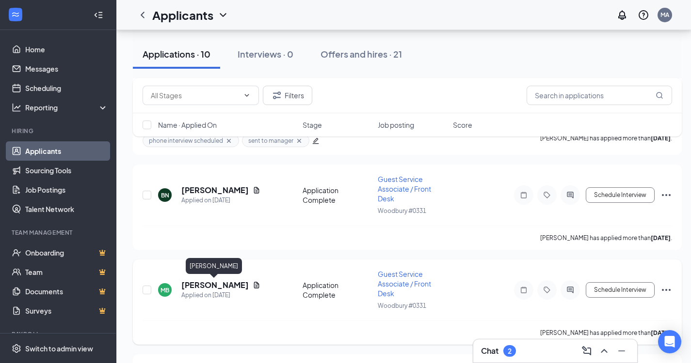
click at [198, 285] on h5 "[PERSON_NAME]" at bounding box center [214, 285] width 67 height 11
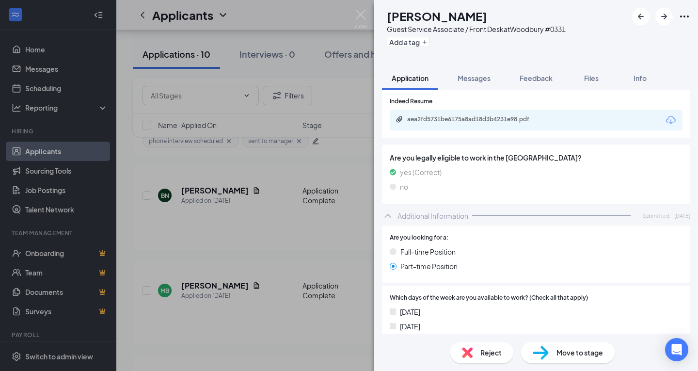
scroll to position [145, 0]
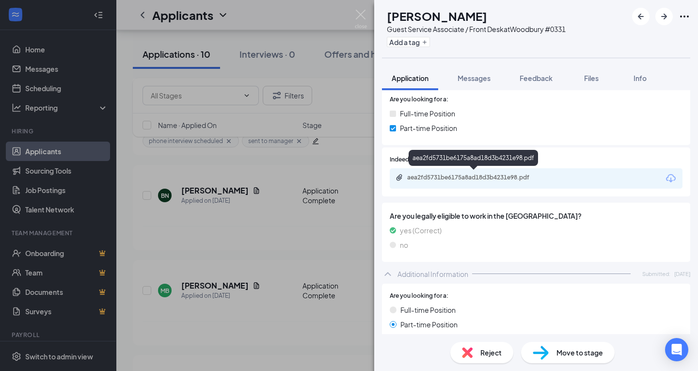
click at [453, 174] on div "aea2fd5731be6175a8ad18d3b4231e98.pdf" at bounding box center [475, 177] width 136 height 8
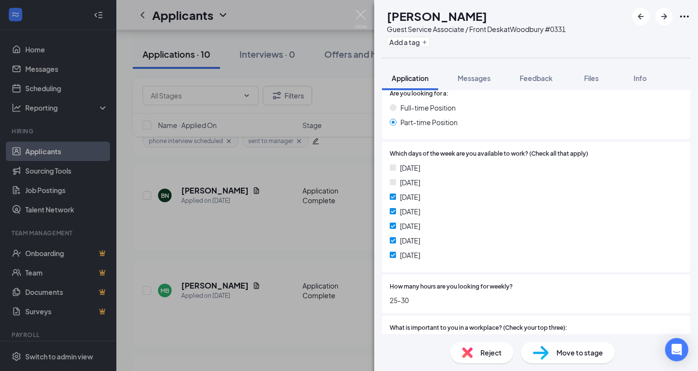
scroll to position [339, 0]
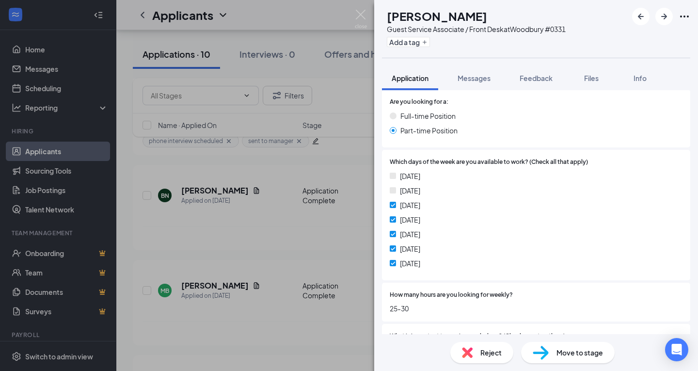
drag, startPoint x: 482, startPoint y: 79, endPoint x: 466, endPoint y: 108, distance: 33.4
click at [482, 79] on span "Messages" at bounding box center [473, 78] width 33 height 9
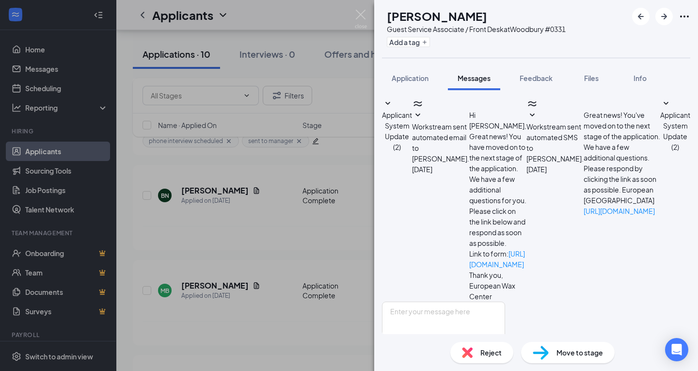
scroll to position [11, 0]
drag, startPoint x: 455, startPoint y: 265, endPoint x: 409, endPoint y: 258, distance: 47.1
click at [454, 301] on textarea at bounding box center [443, 330] width 123 height 58
paste textarea "Hi [PERSON_NAME]! Thank you for interest in our Guest Service Associate positio…"
click at [472, 301] on textarea "HI [PERSON_NAME]!Hi [PERSON_NAME]! Thank you for interest in our Guest Service …" at bounding box center [443, 330] width 123 height 58
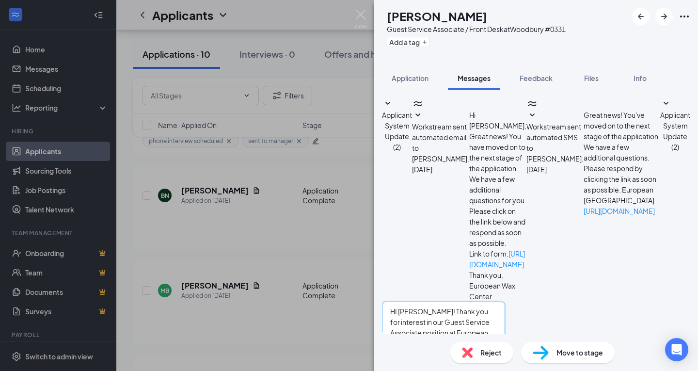
type textarea "HI [PERSON_NAME]! Thank you for interest in our Guest Service Associate positio…"
click at [505, 360] on button "Send" at bounding box center [496, 376] width 17 height 33
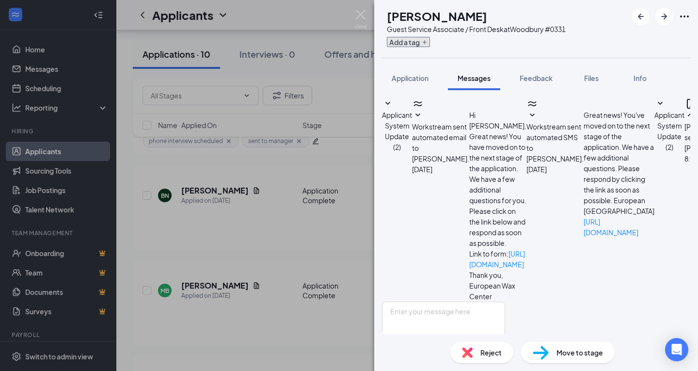
click at [430, 41] on button "Add a tag" at bounding box center [408, 42] width 43 height 10
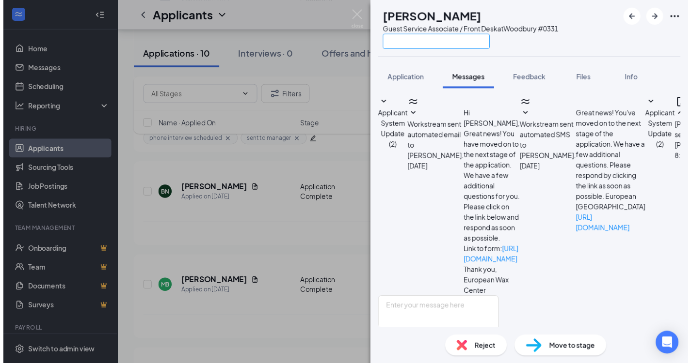
scroll to position [115, 0]
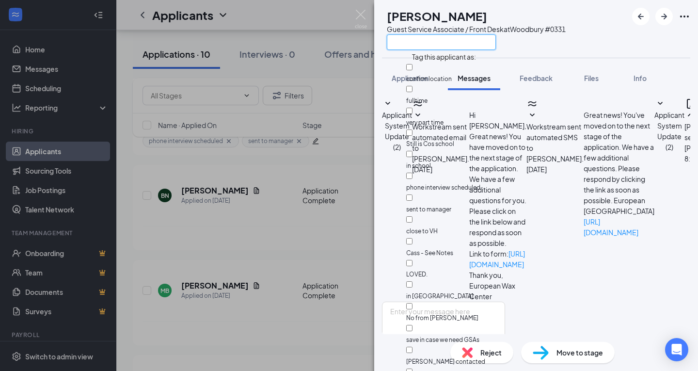
click at [438, 45] on input "text" at bounding box center [441, 42] width 109 height 16
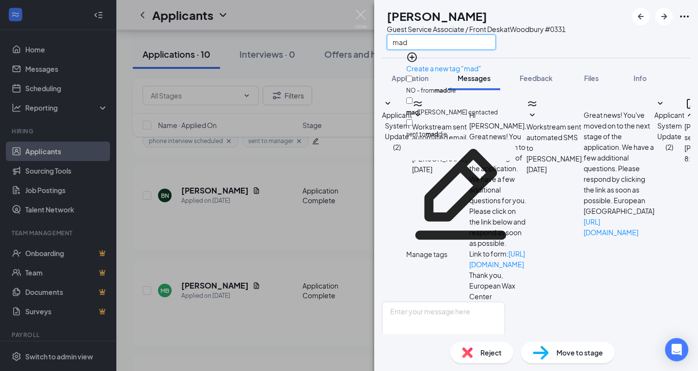
type input "mad"
click at [411, 95] on div "mad [PERSON_NAME] contacted" at bounding box center [460, 106] width 109 height 22
checkbox input "true"
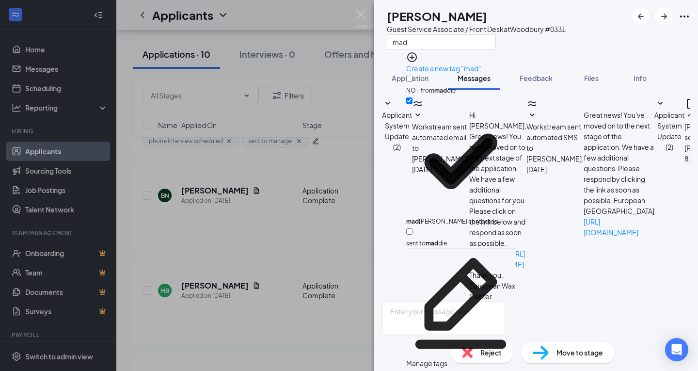
click at [566, 25] on div "Guest Service Associate / Front Desk at [GEOGRAPHIC_DATA] #0331" at bounding box center [476, 29] width 179 height 10
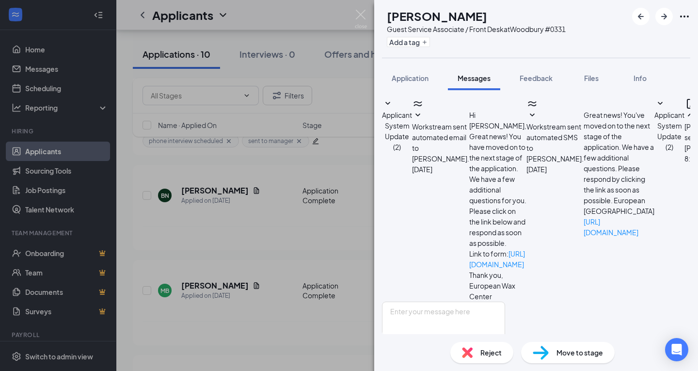
click at [361, 13] on img at bounding box center [361, 19] width 12 height 19
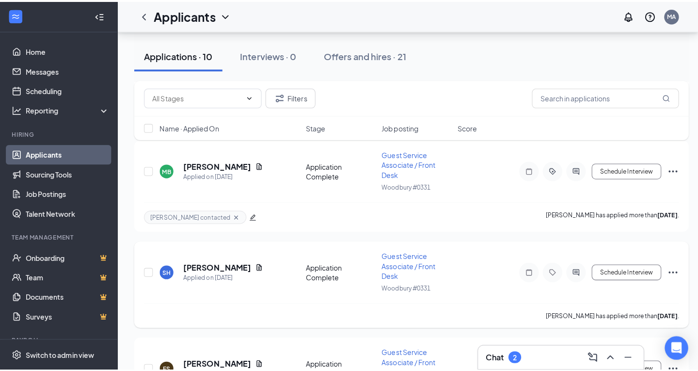
scroll to position [709, 0]
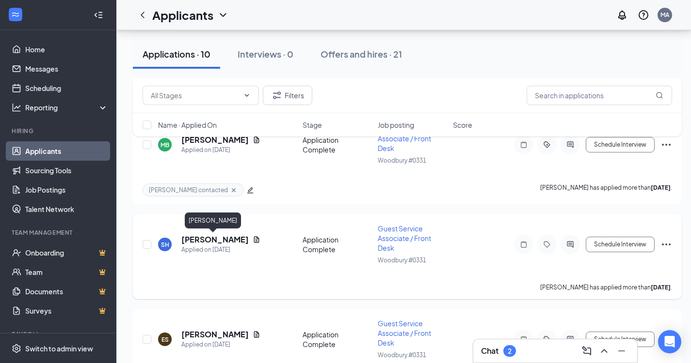
click at [210, 238] on h5 "[PERSON_NAME]" at bounding box center [214, 240] width 67 height 11
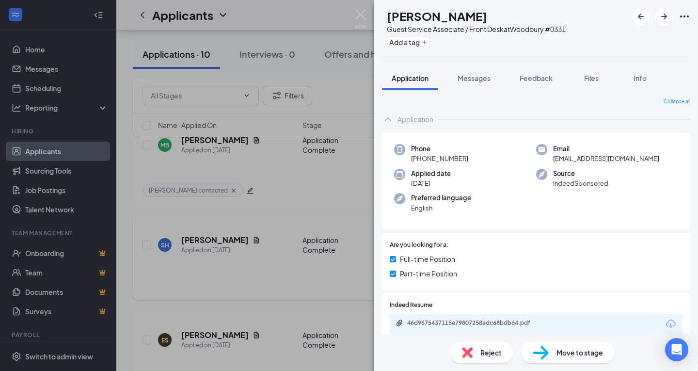
drag, startPoint x: 277, startPoint y: 171, endPoint x: 340, endPoint y: 218, distance: 78.3
click at [277, 171] on div "SH [PERSON_NAME] Guest Service Associate / Front Desk at [GEOGRAPHIC_DATA] #033…" at bounding box center [349, 185] width 698 height 371
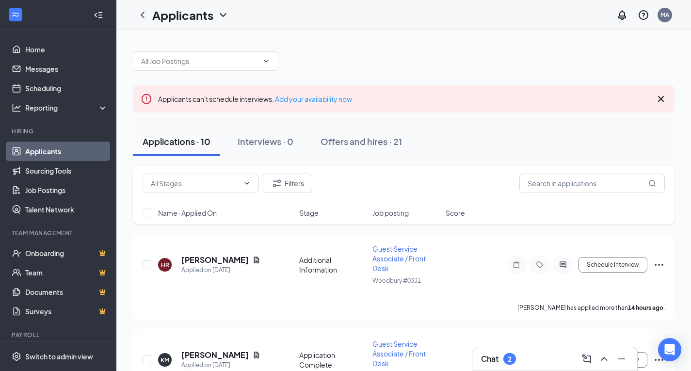
click at [513, 366] on div "Chat 2" at bounding box center [555, 358] width 164 height 23
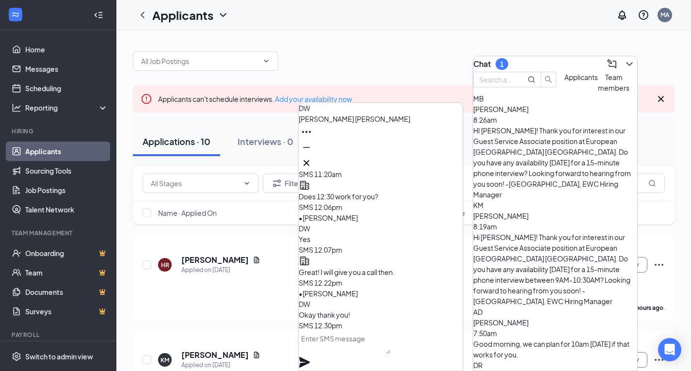
click at [312, 158] on icon "Cross" at bounding box center [306, 163] width 12 height 12
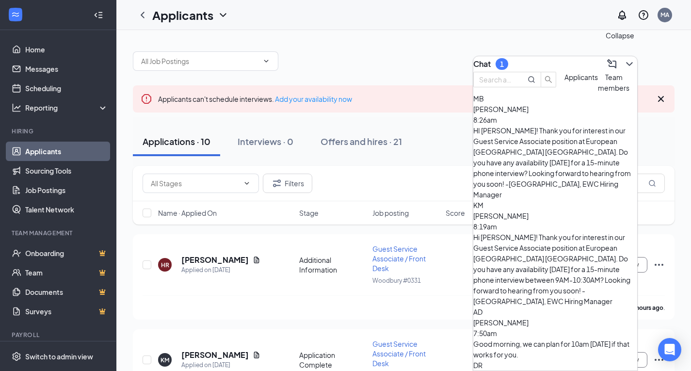
click at [623, 63] on icon "ChevronDown" at bounding box center [629, 64] width 12 height 12
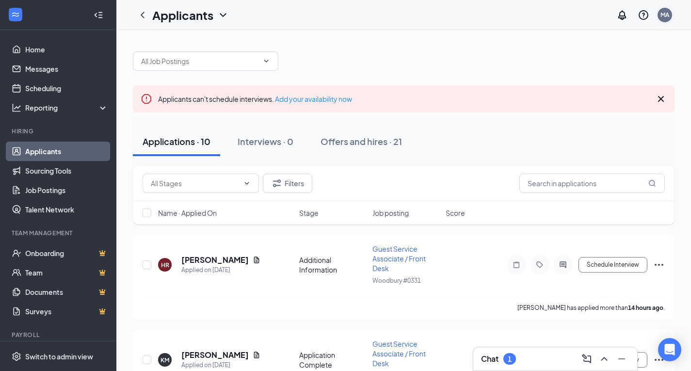
click at [671, 16] on div "MA" at bounding box center [664, 15] width 15 height 15
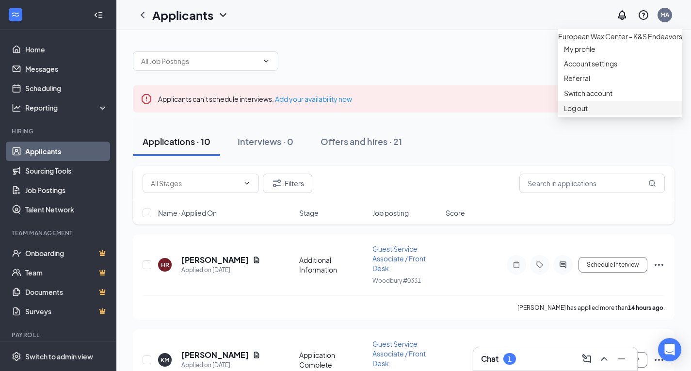
drag, startPoint x: 592, startPoint y: 157, endPoint x: 527, endPoint y: 67, distance: 110.0
click at [592, 113] on div "Log out" at bounding box center [620, 108] width 112 height 10
